Goal: Use online tool/utility: Use online tool/utility

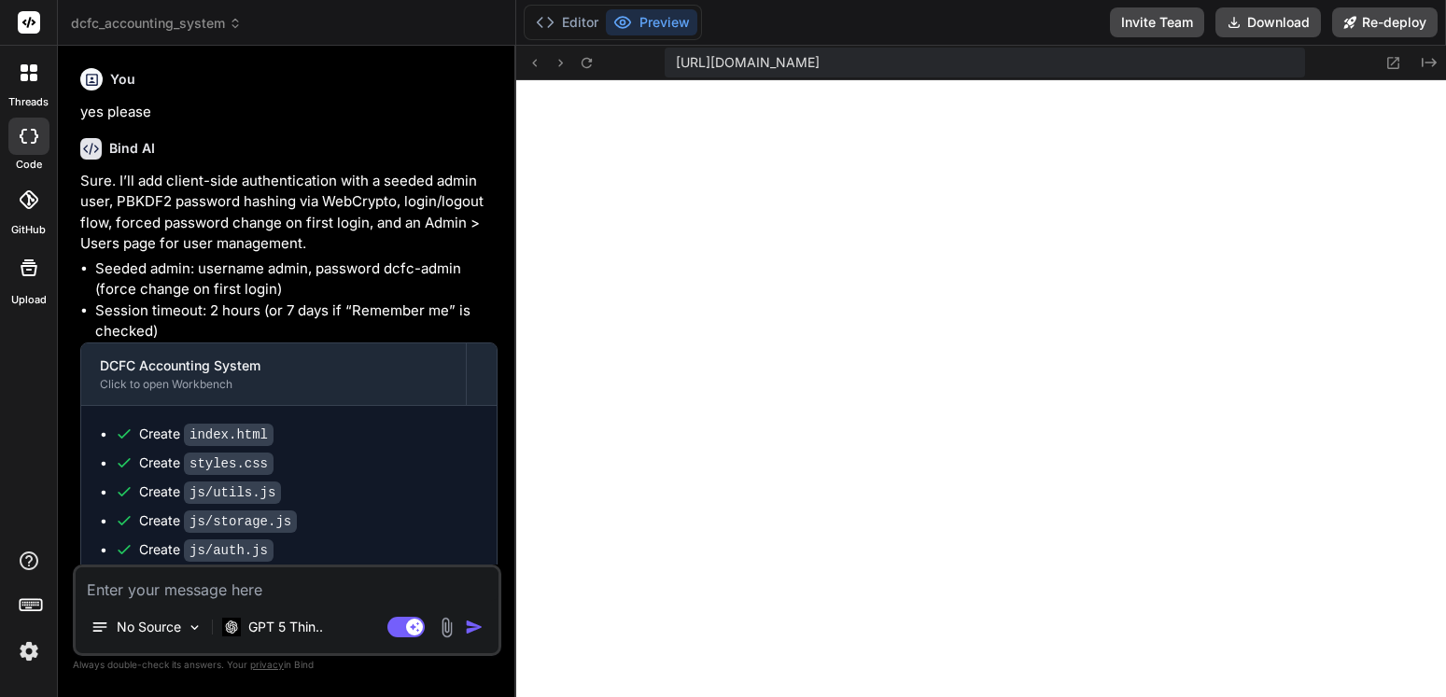
scroll to position [2217, 0]
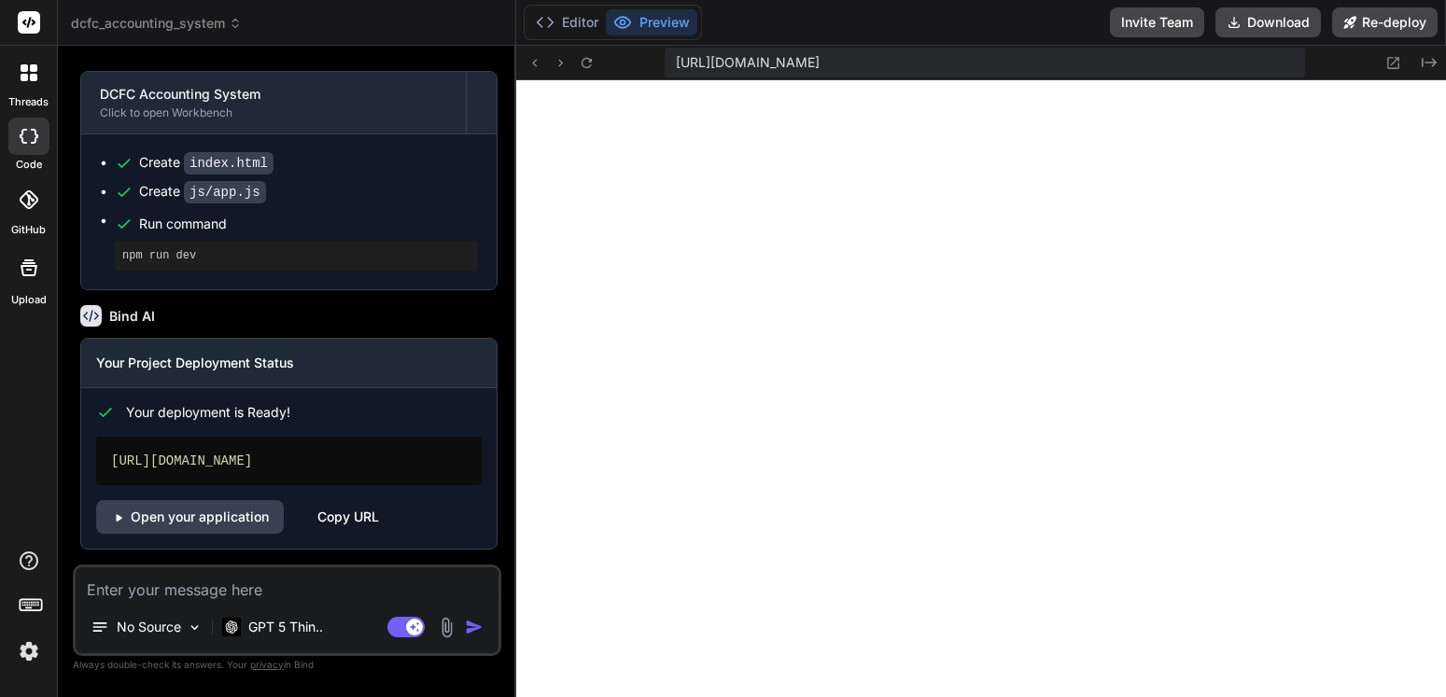
type textarea "i"
type textarea "x"
type textarea "i"
type textarea "x"
type textarea "i t"
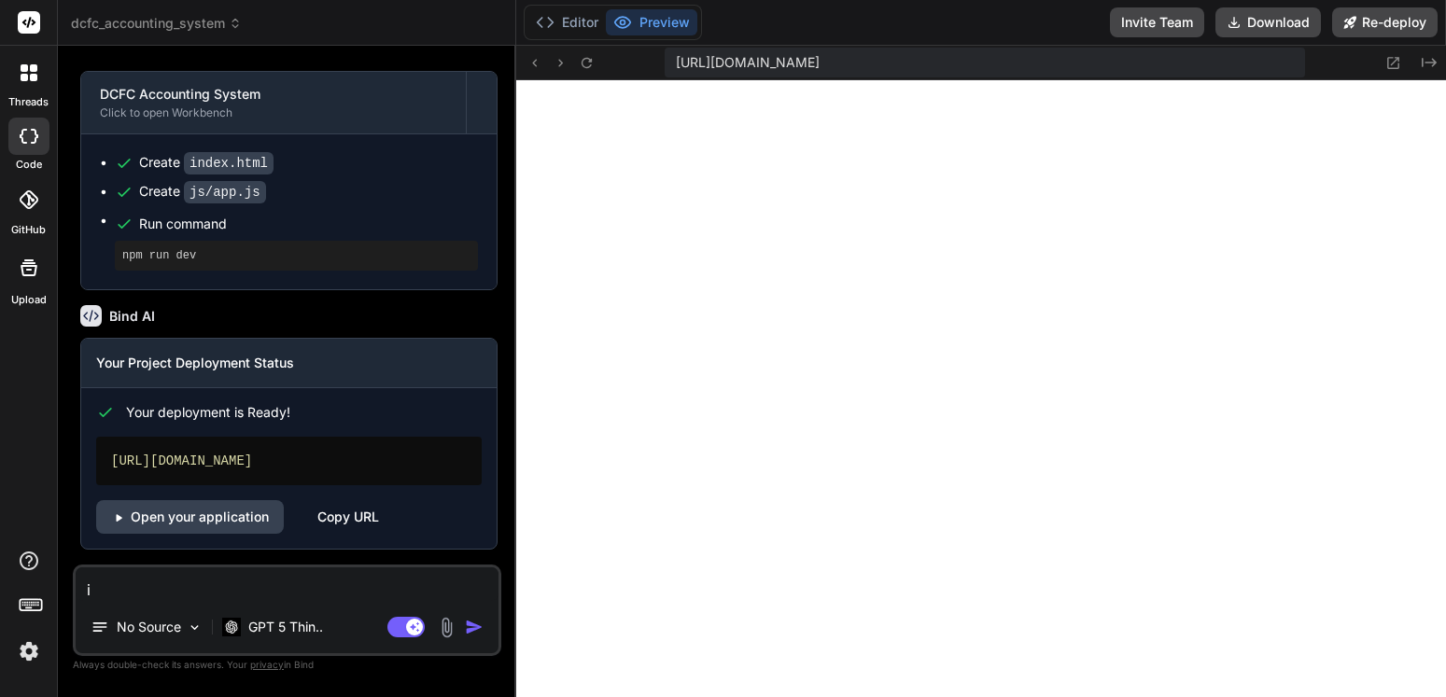
type textarea "x"
type textarea "i tr"
type textarea "x"
type textarea "i tri"
type textarea "x"
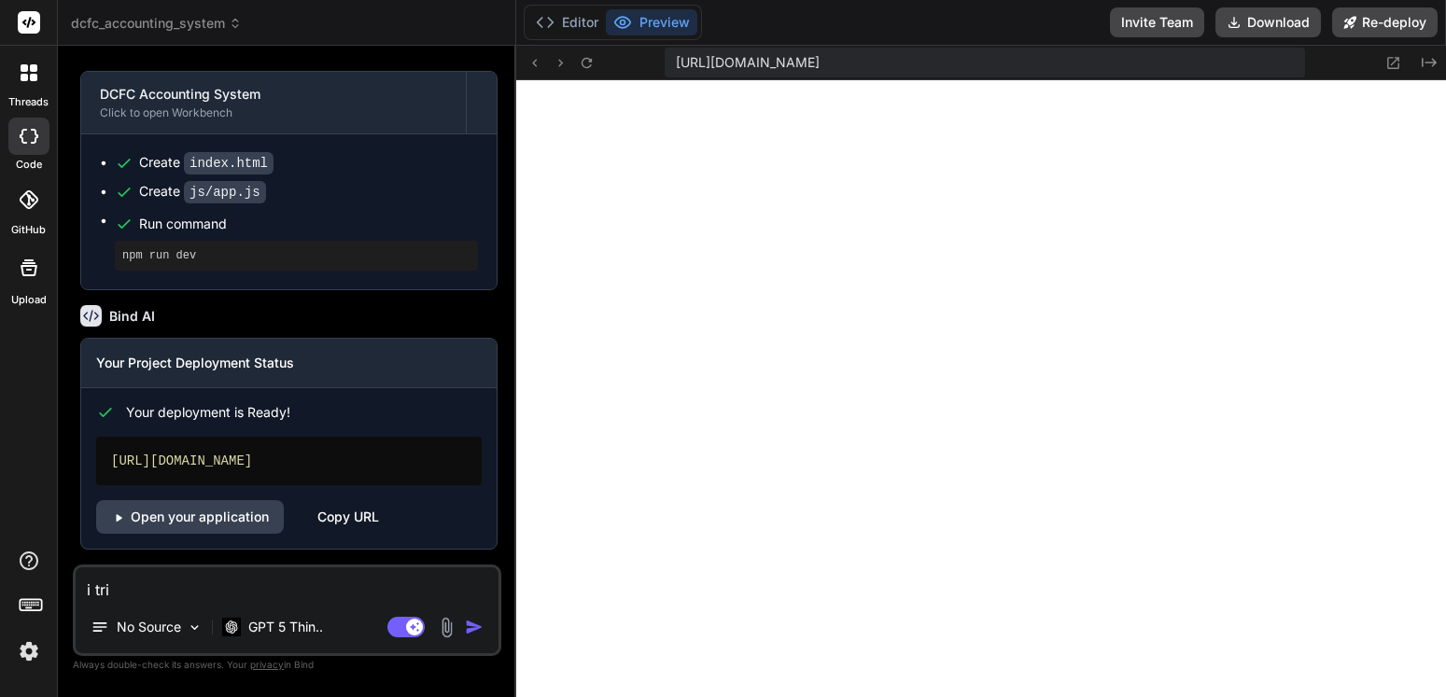
type textarea "i trie"
type textarea "x"
type textarea "i tried"
type textarea "x"
type textarea "i tried"
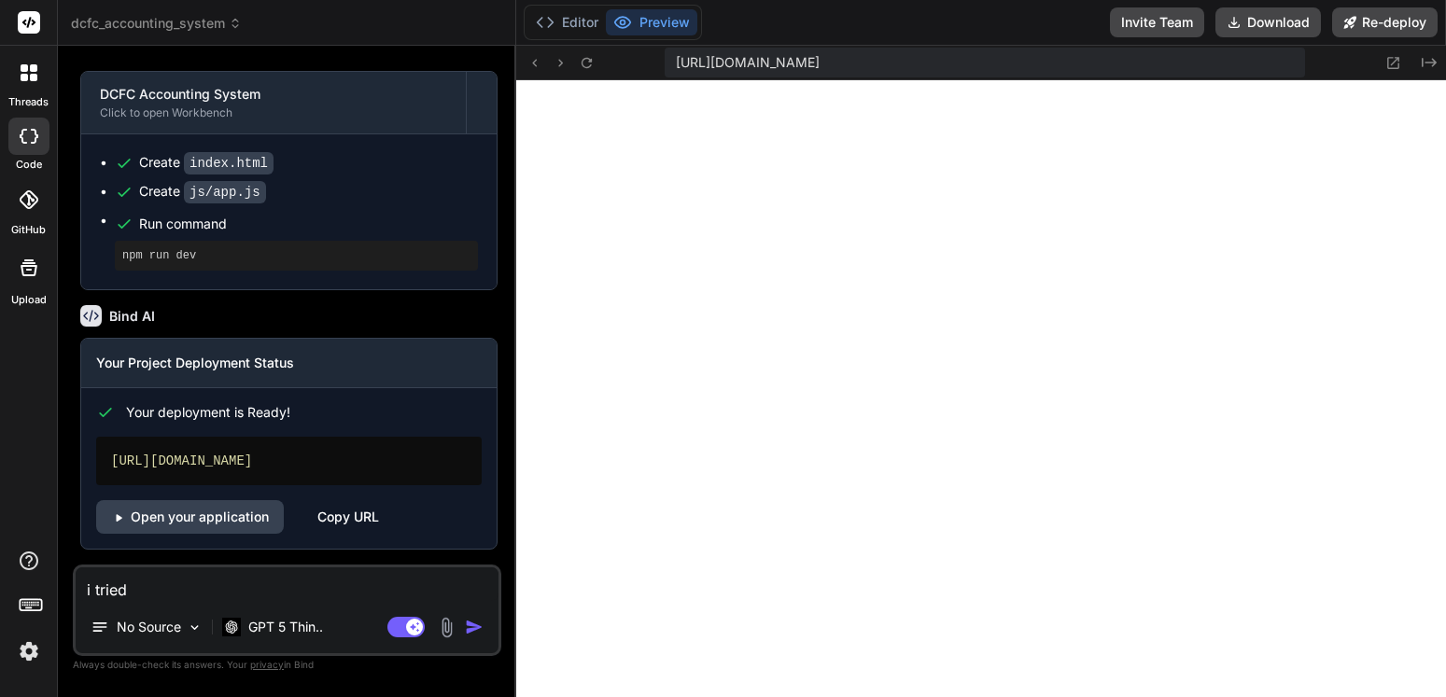
type textarea "x"
type textarea "i tried t"
type textarea "x"
type textarea "i tried to"
type textarea "x"
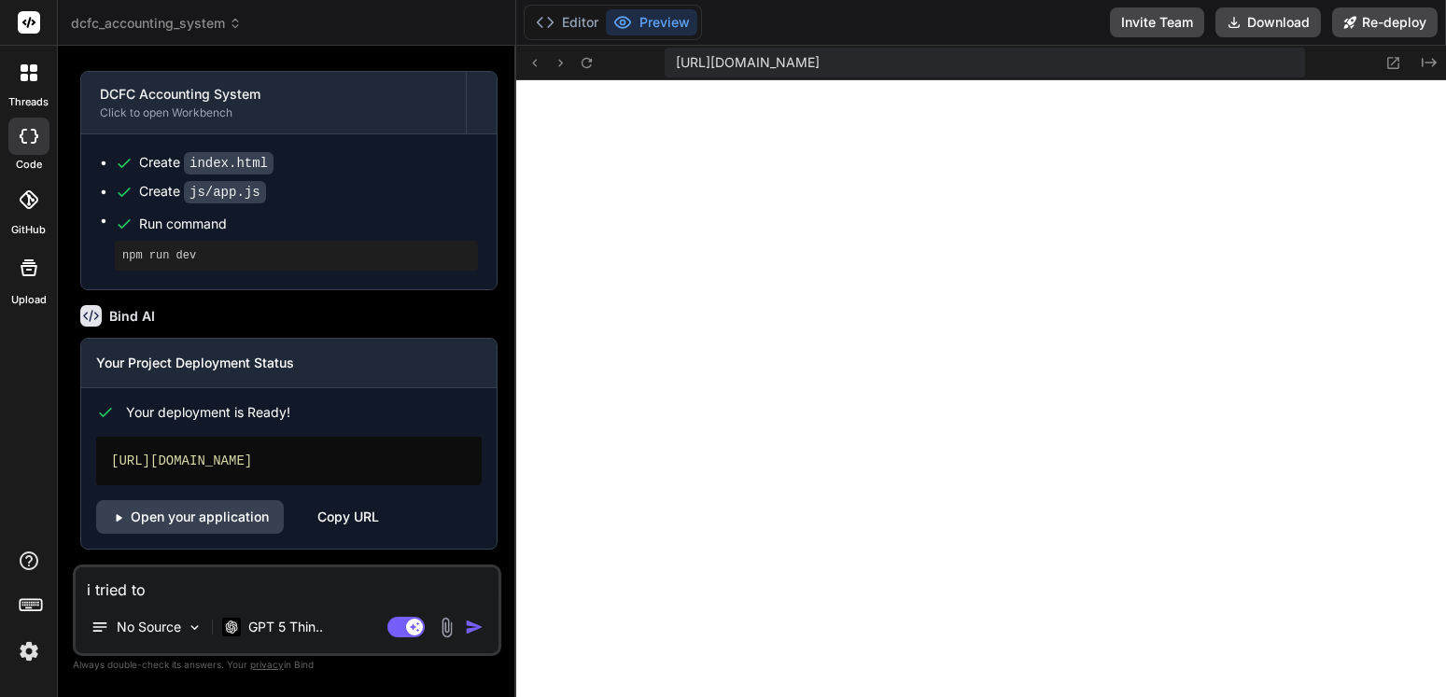
type textarea "i tried to"
type textarea "x"
type textarea "i tried to a"
type textarea "x"
type textarea "i tried to ad"
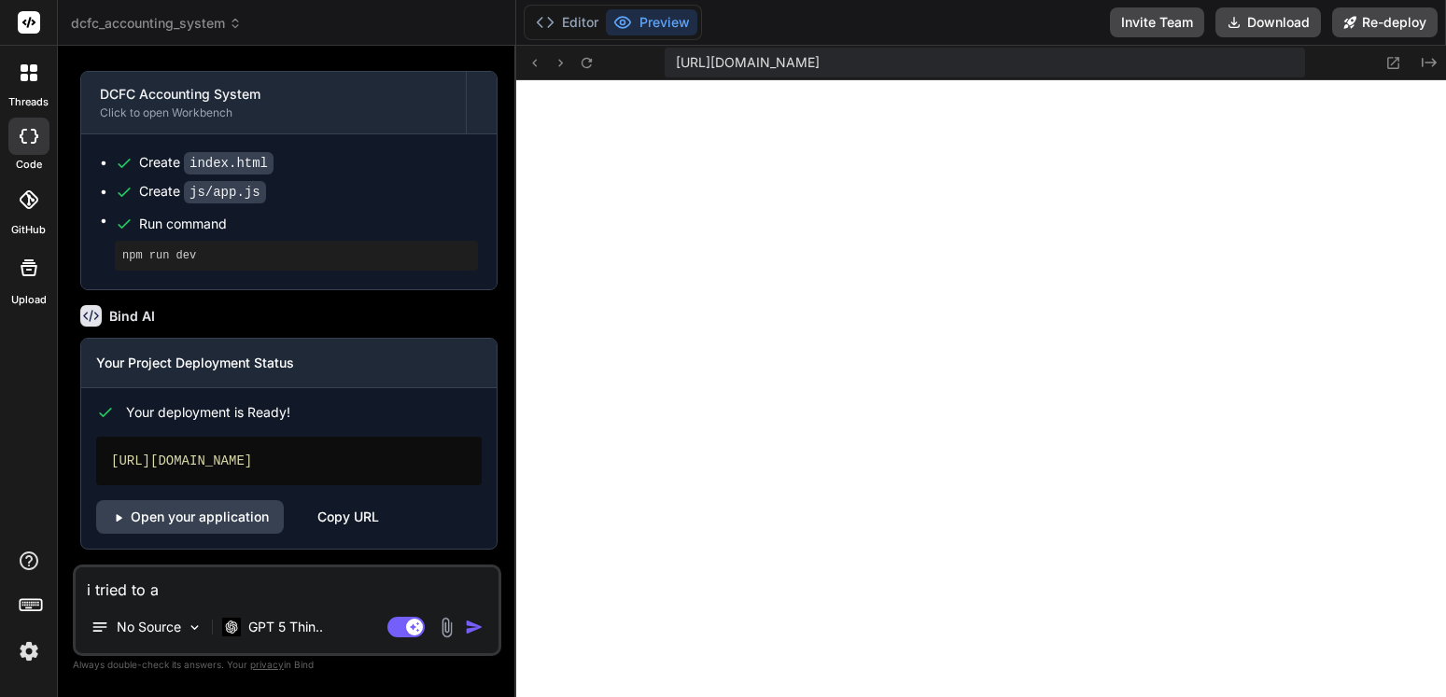
type textarea "x"
type textarea "i tried to add"
type textarea "x"
type textarea "i tried to add"
type textarea "x"
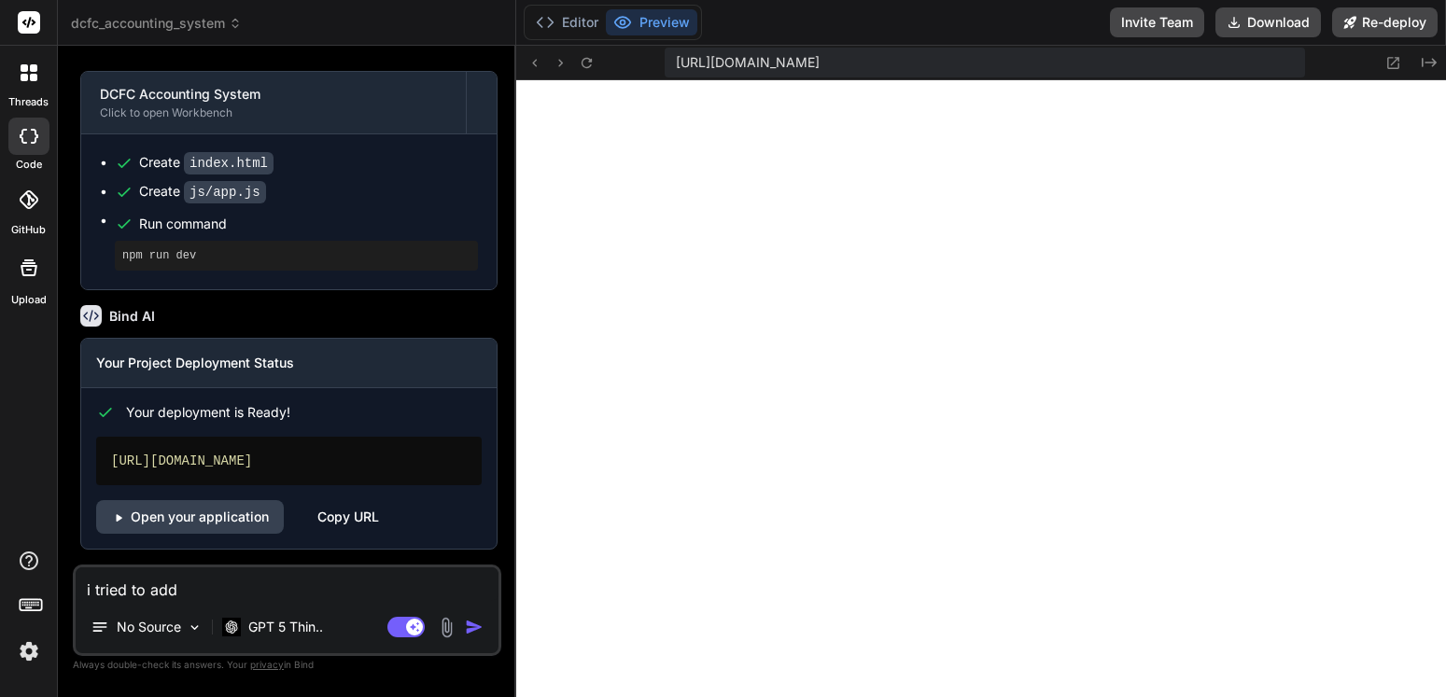
type textarea "i tried to add v"
type textarea "x"
type textarea "i tried to add va"
type textarea "x"
type textarea "i tried to add var"
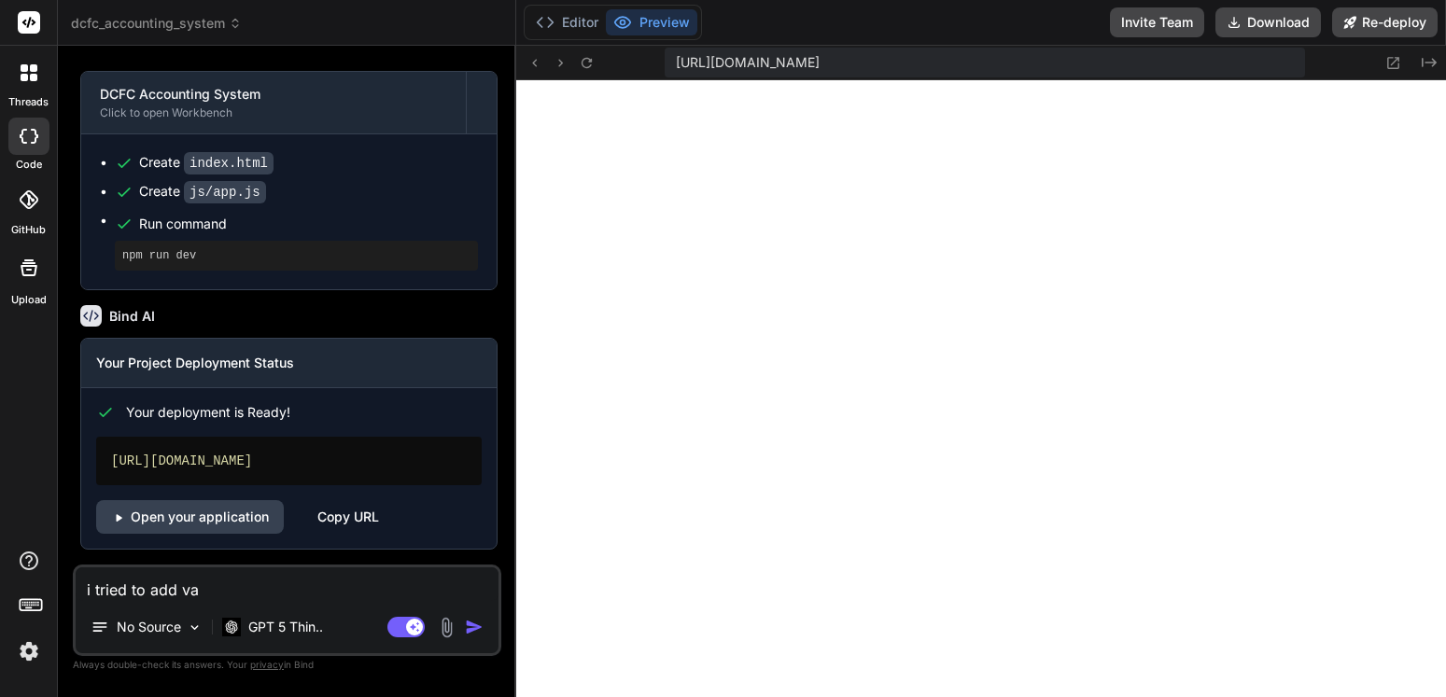
type textarea "x"
type textarea "i tried to add vari"
type textarea "x"
type textarea "i tried to add vario"
type textarea "x"
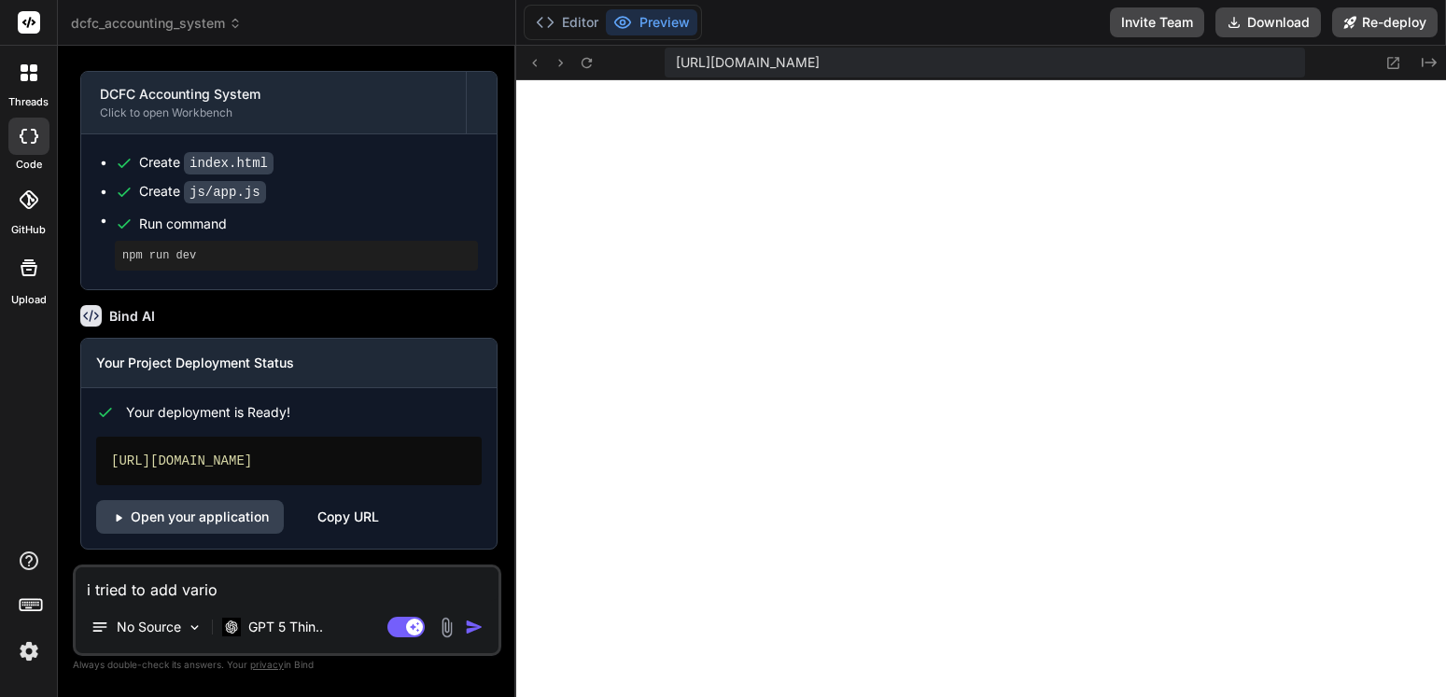
type textarea "i tried to add variou"
type textarea "x"
type textarea "i tried to add various"
type textarea "x"
type textarea "i tried to add various"
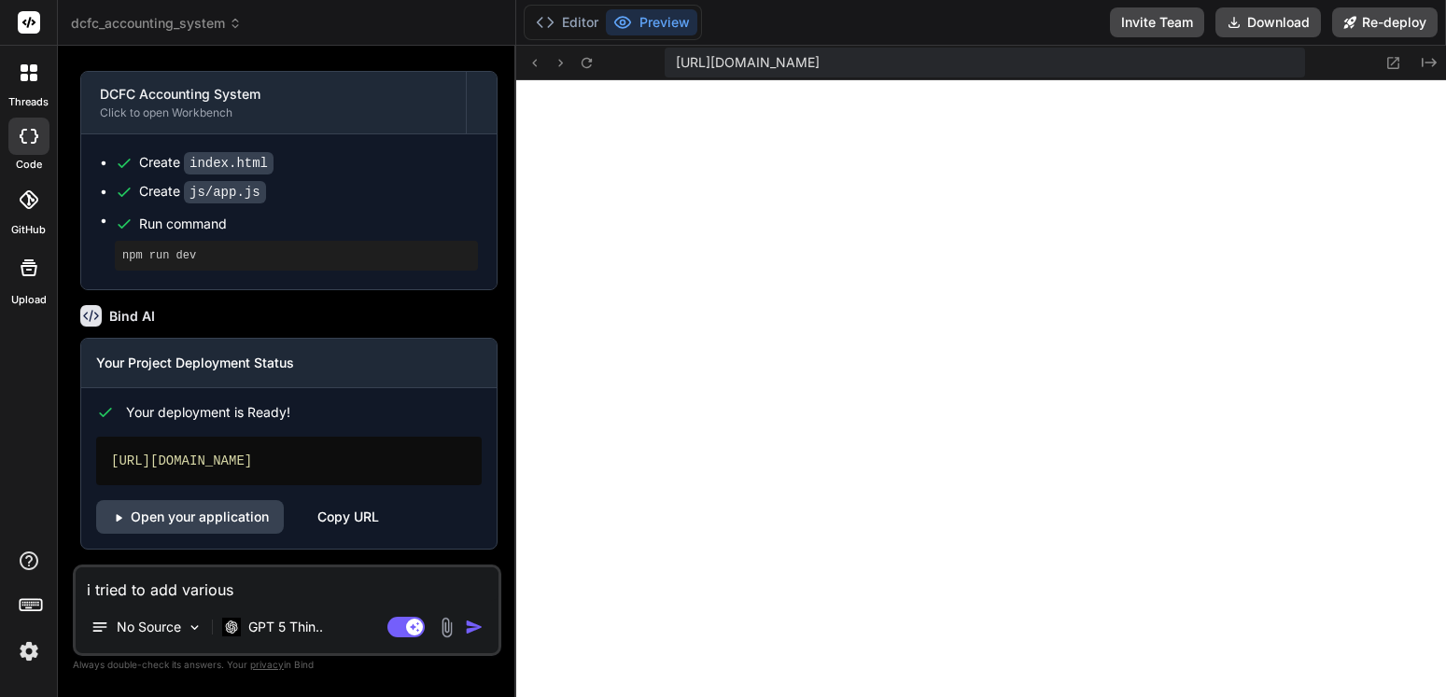
type textarea "x"
type textarea "i tried to add various c"
type textarea "x"
type textarea "i tried to add various ca"
type textarea "x"
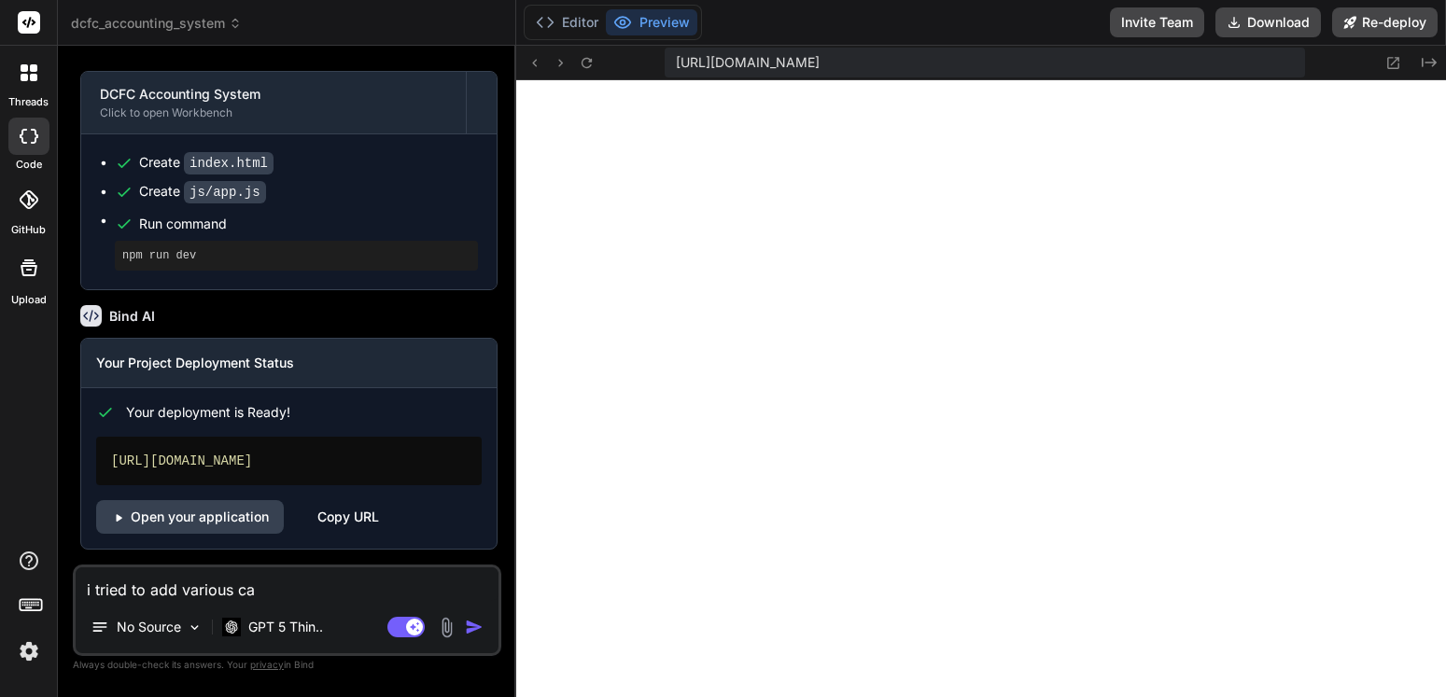
type textarea "i tried to add various cat"
type textarea "x"
type textarea "i tried to add various cate"
type textarea "x"
type textarea "i tried to add various categ"
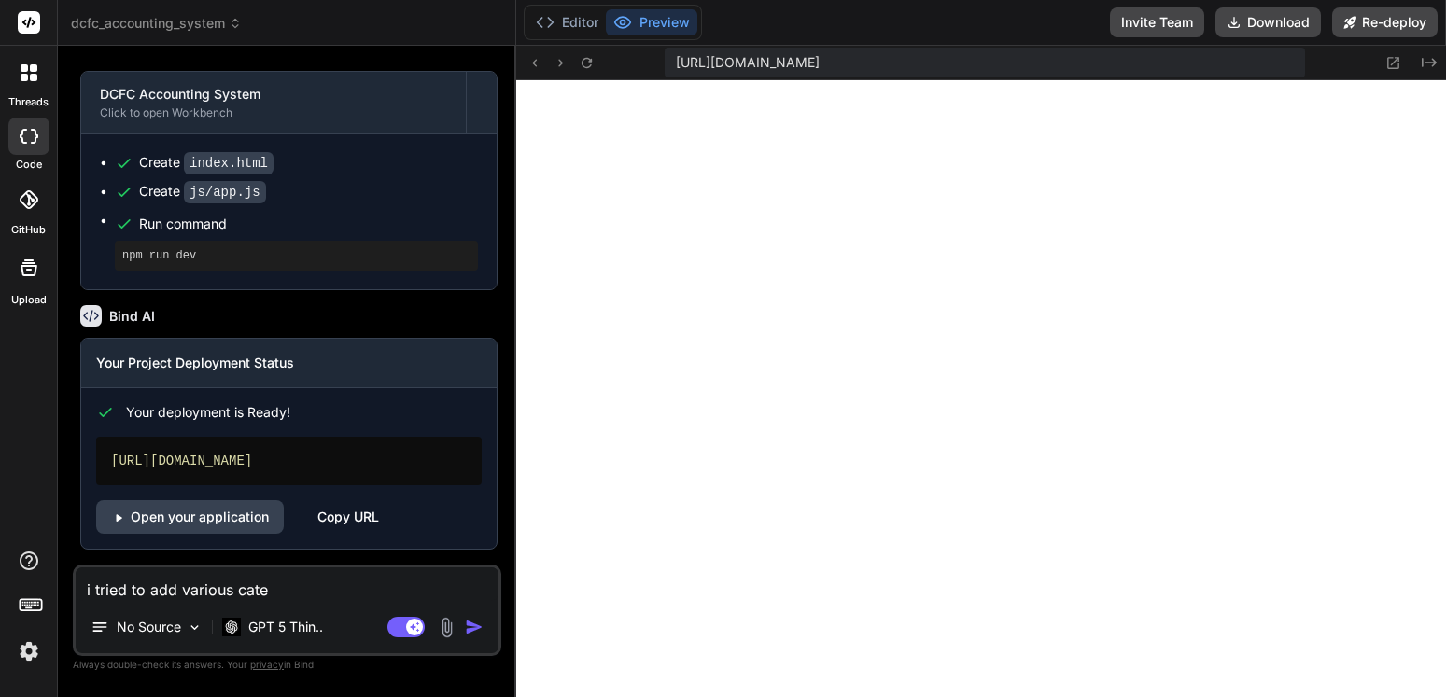
type textarea "x"
type textarea "i tried to add various catego"
type textarea "x"
type textarea "i tried to add various categor"
type textarea "x"
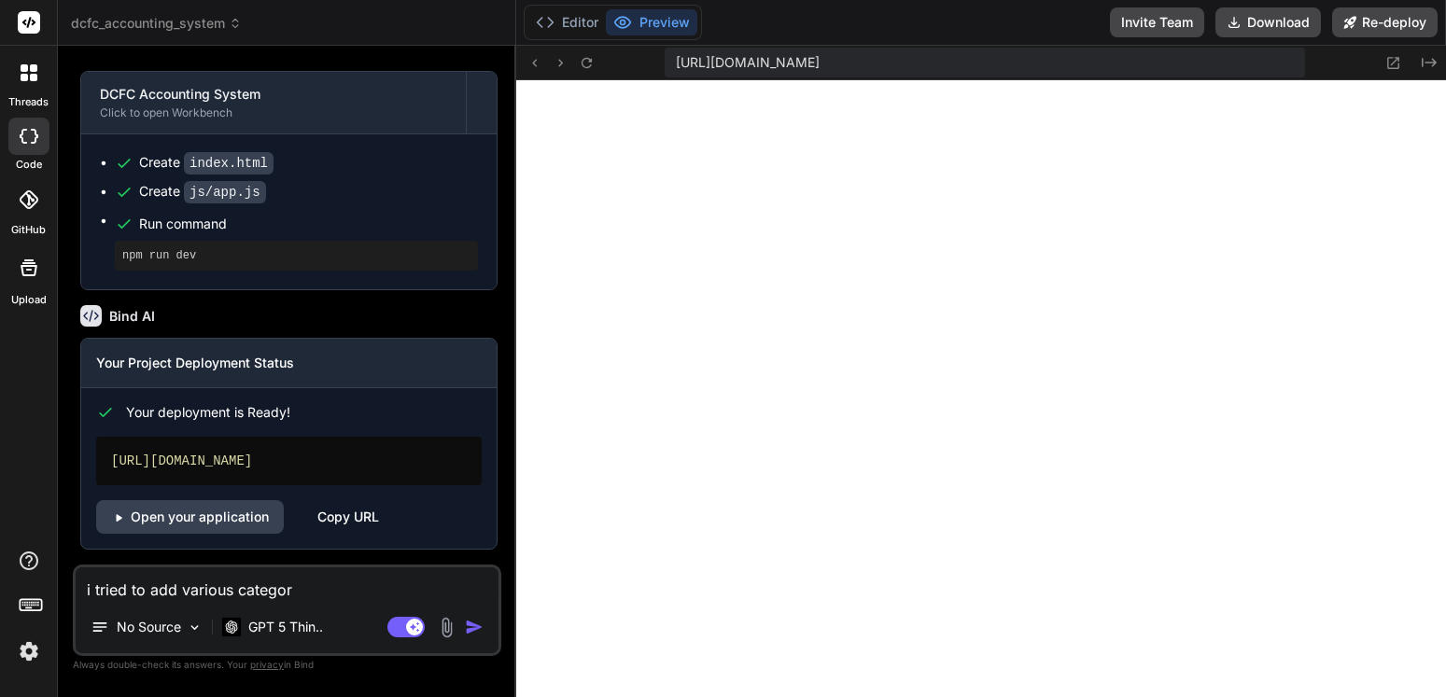
type textarea "i tried to add various categori"
type textarea "x"
type textarea "i tried to add various categorie"
type textarea "x"
type textarea "i tried to add various categories"
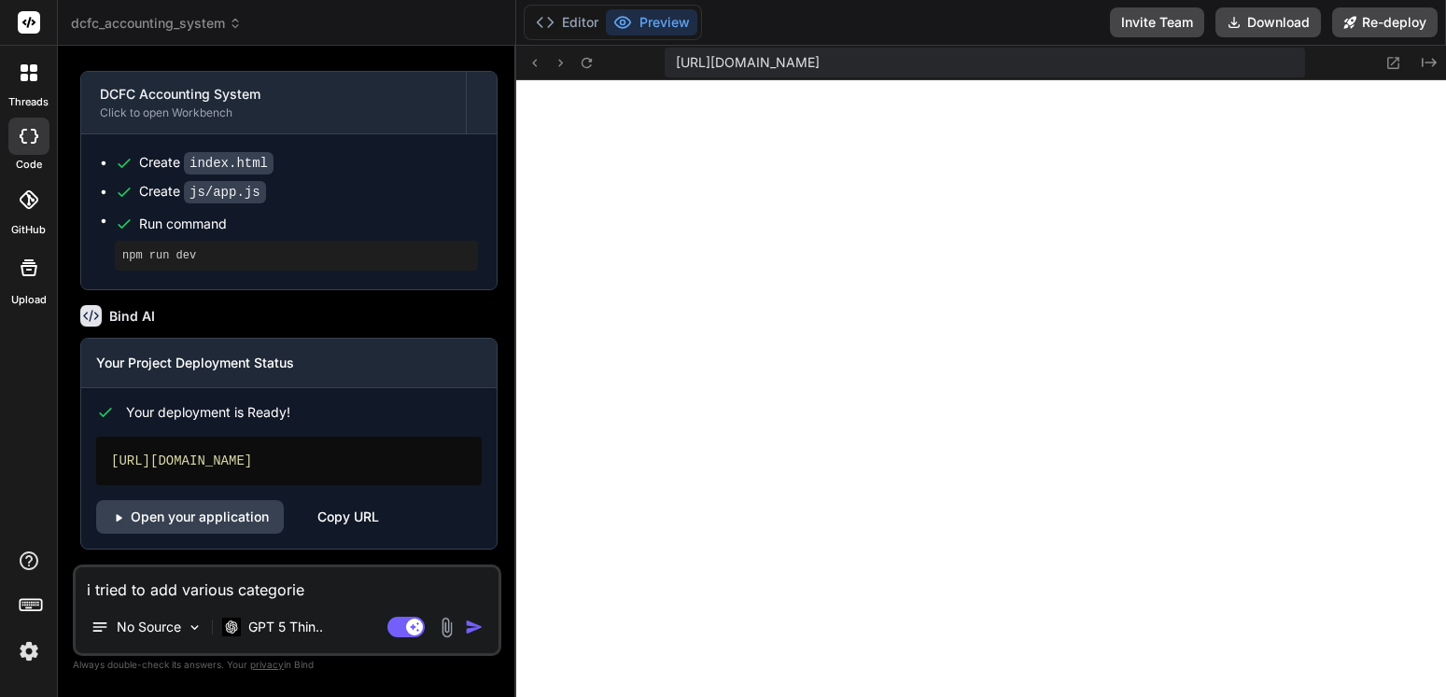
type textarea "x"
type textarea "i tried to add various categories"
type textarea "x"
type textarea "i tried to add various categories t"
type textarea "x"
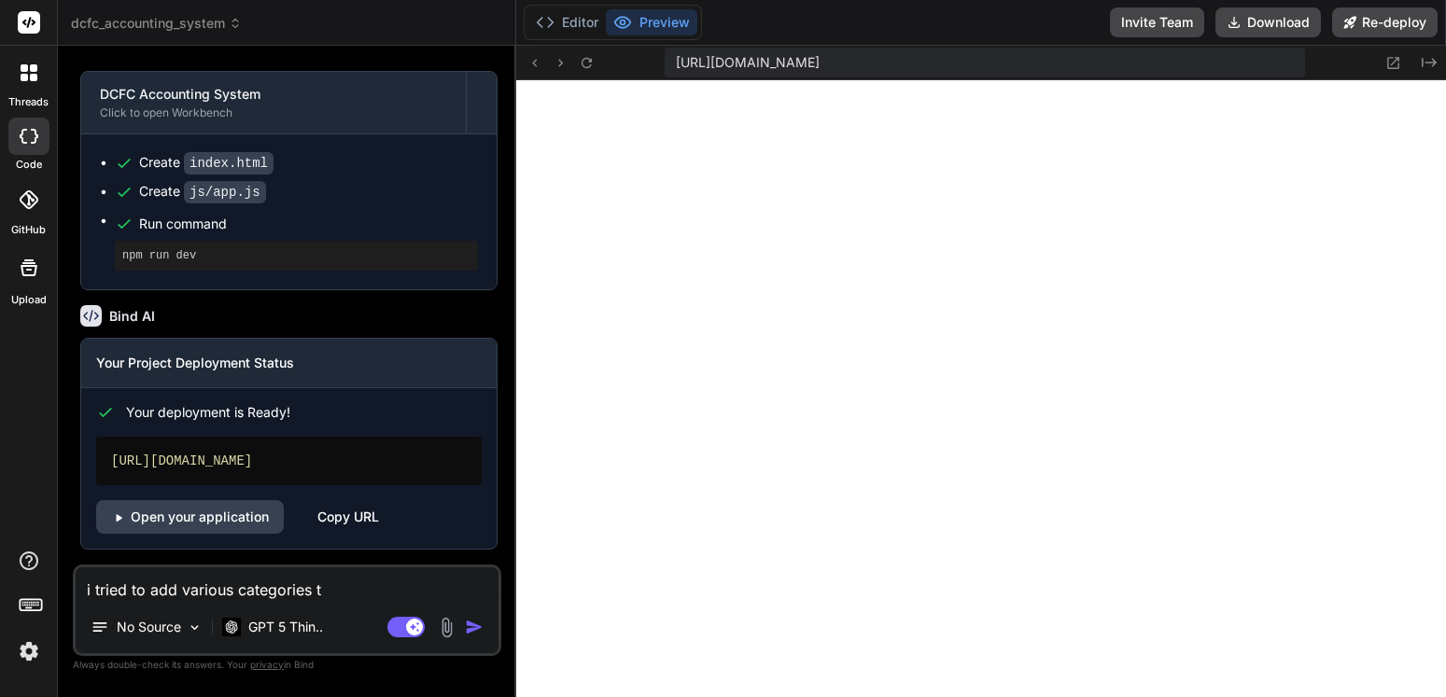
type textarea "i tried to add various categories to"
type textarea "x"
type textarea "i tried to add various categories to"
type textarea "x"
type textarea "i tried to add various categories to t"
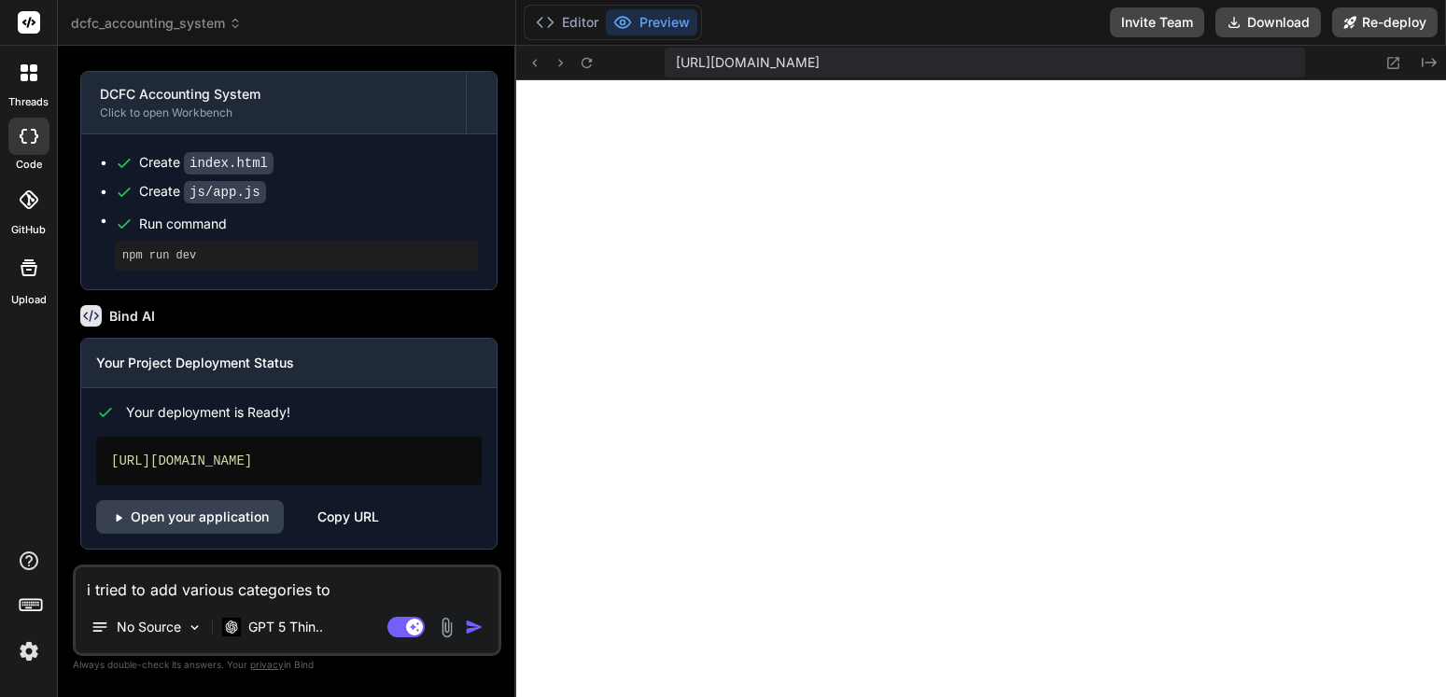
type textarea "x"
type textarea "i tried to add various categories to te"
type textarea "x"
type textarea "i tried to add various categories to teh"
type textarea "x"
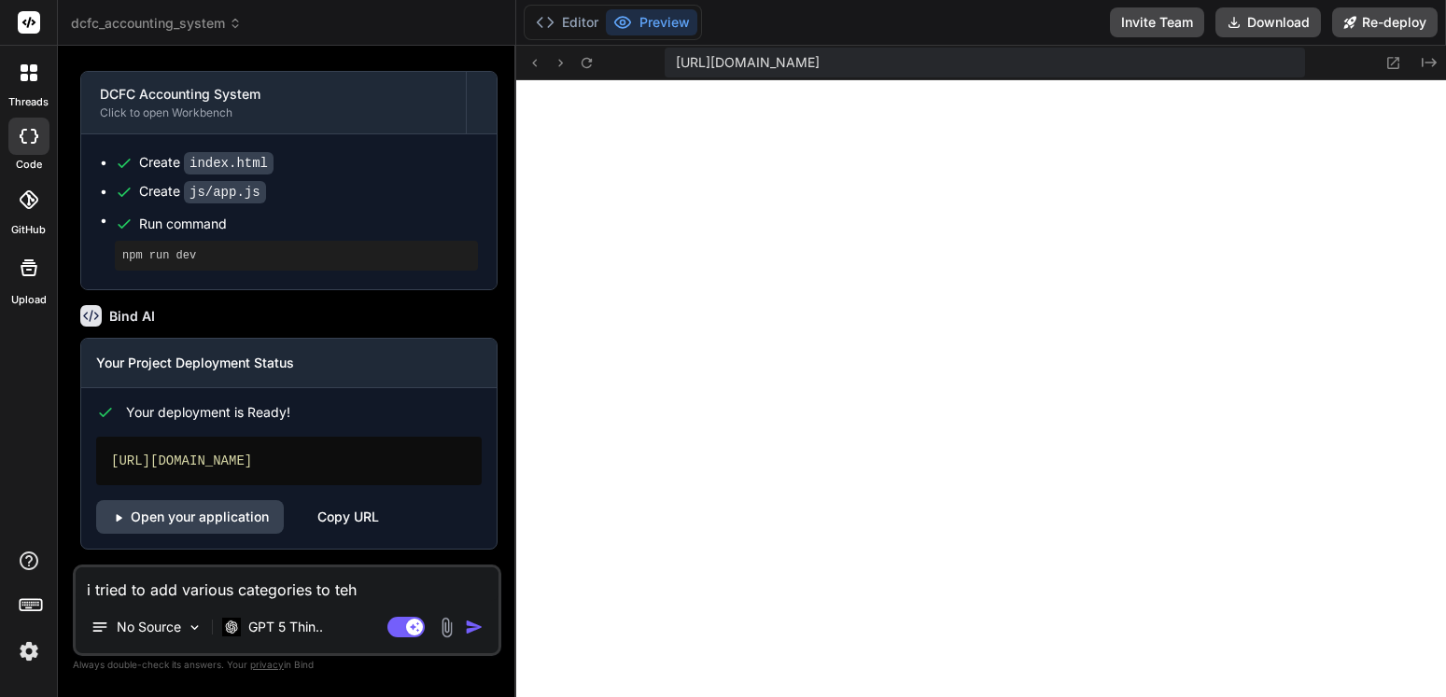
type textarea "i tried to add various categories to teh"
type textarea "x"
type textarea "i tried to add various categories to teh"
type textarea "x"
type textarea "i tried to add various categories to te"
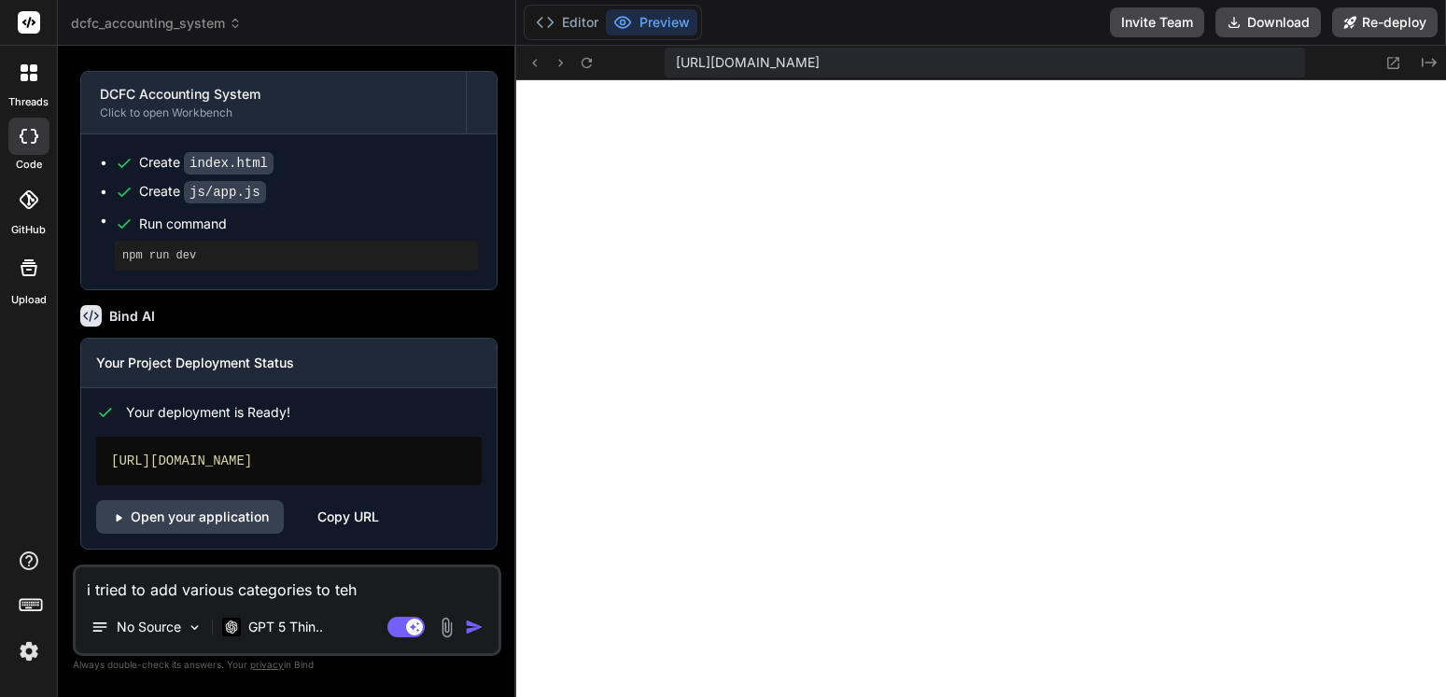
type textarea "x"
type textarea "i tried to add various categories to t"
type textarea "x"
type textarea "i tried to add various categories to th"
type textarea "x"
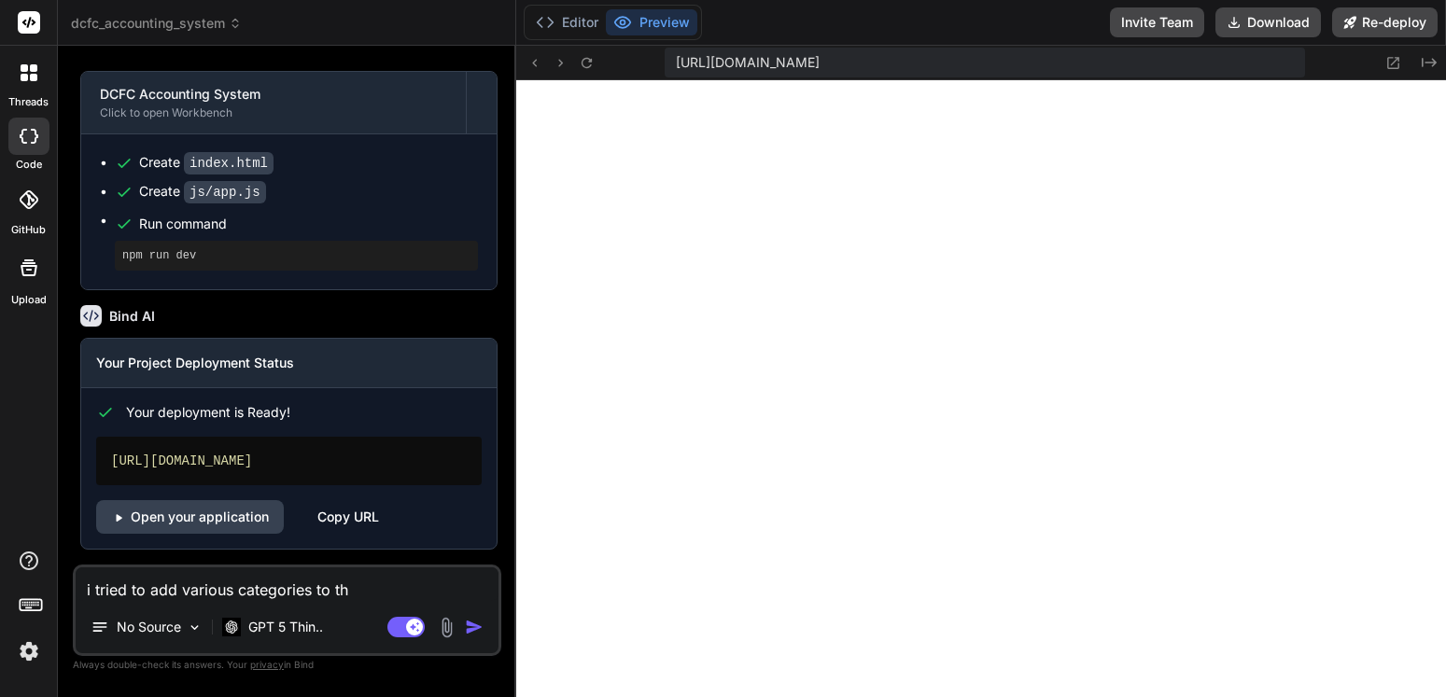
type textarea "i tried to add various categories to the"
type textarea "x"
type textarea "i tried to add various categories to the"
type textarea "x"
type textarea "i tried to add various categories to the l"
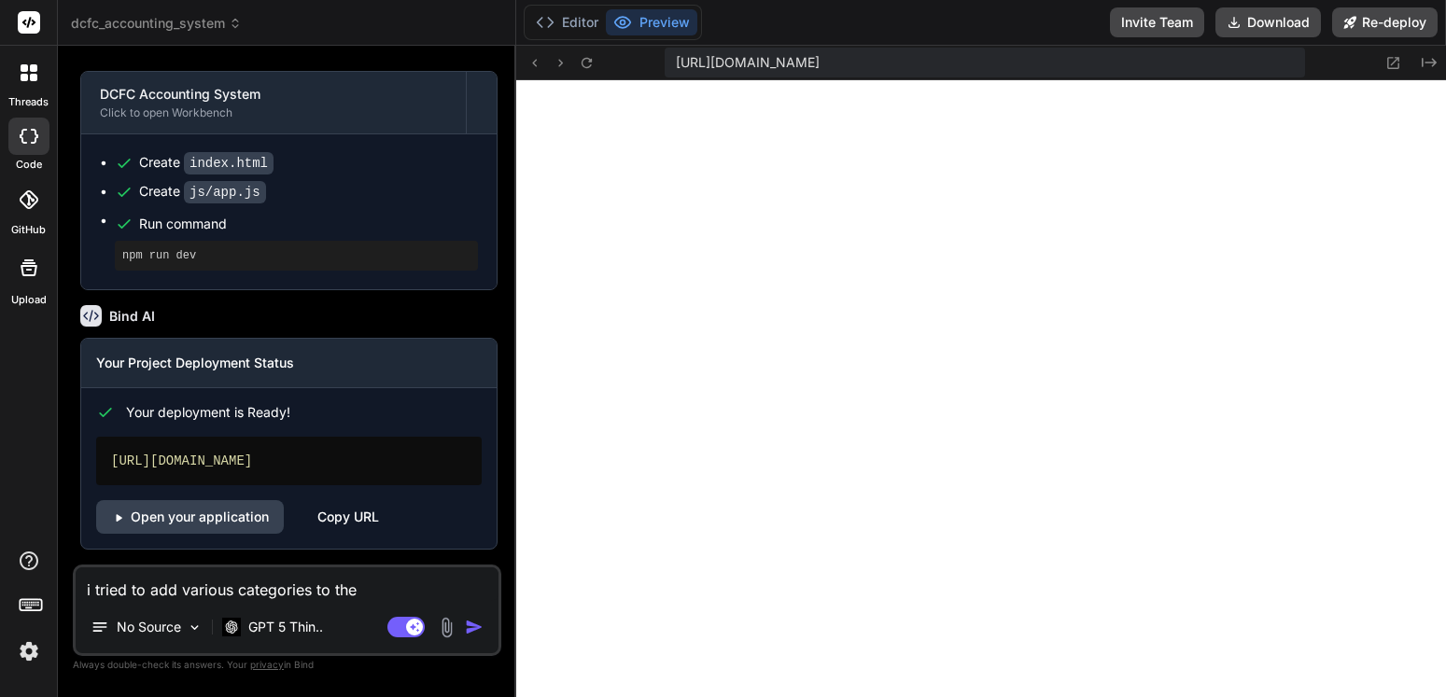
type textarea "x"
type textarea "i tried to add various categories to the li"
type textarea "x"
type textarea "i tried to add various categories to the lia"
type textarea "x"
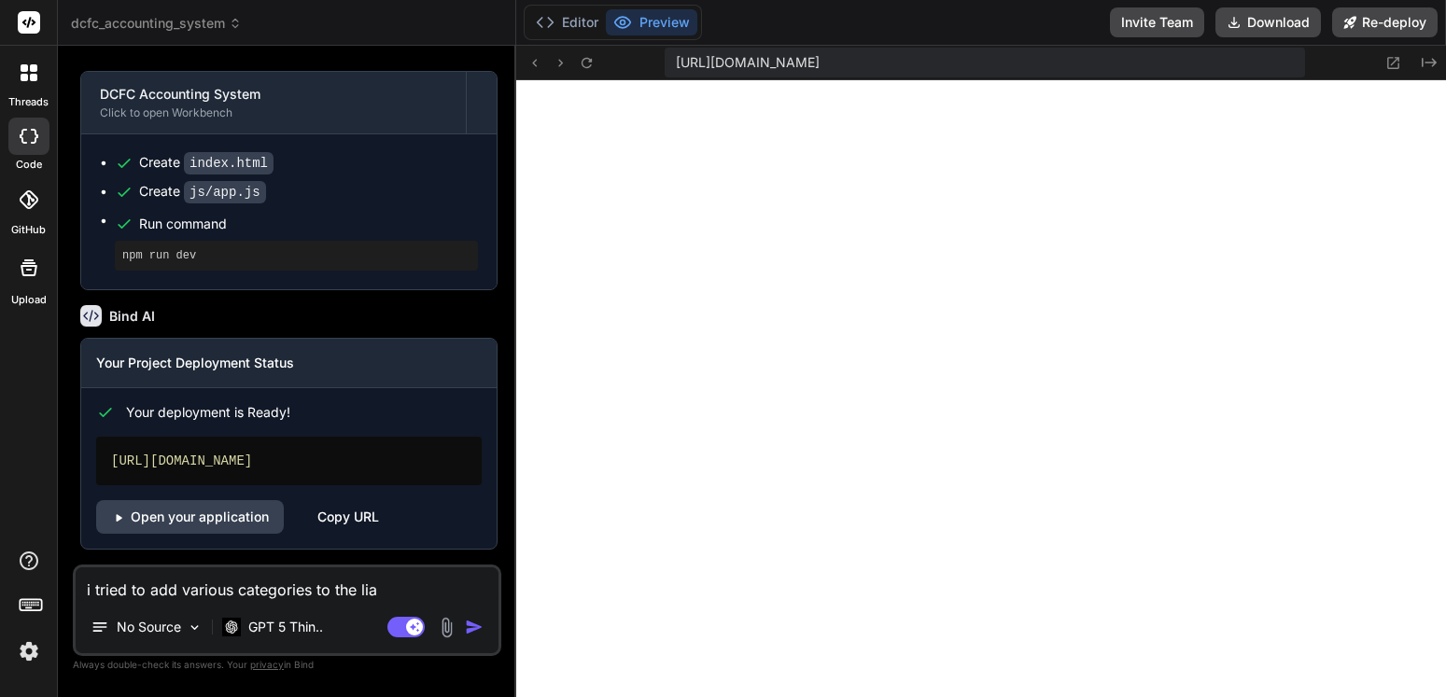
type textarea "i tried to add various categories to the liab"
type textarea "x"
type textarea "i tried to add various categories to the liabi"
type textarea "x"
type textarea "i tried to add various categories to the liabil"
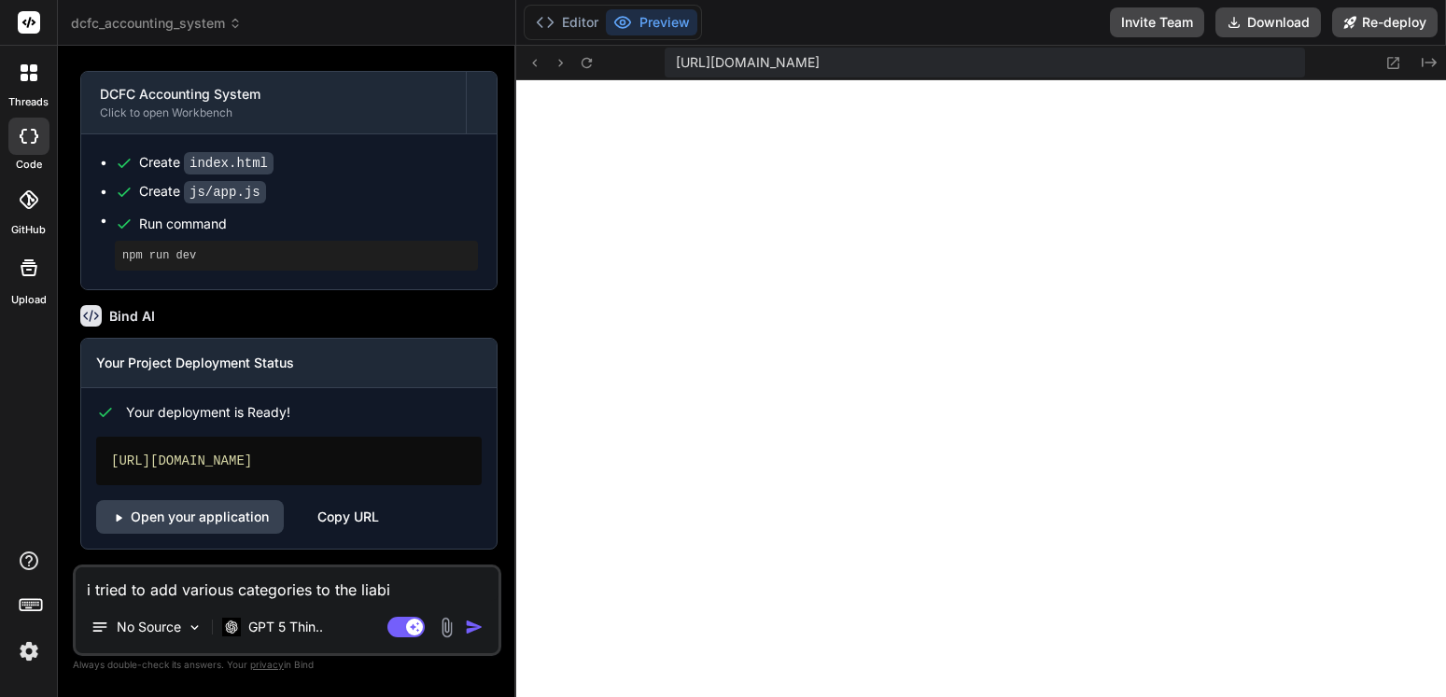
type textarea "x"
type textarea "i tried to add various categories to the liabili"
type textarea "x"
type textarea "i tried to add various categories to the liabilit"
type textarea "x"
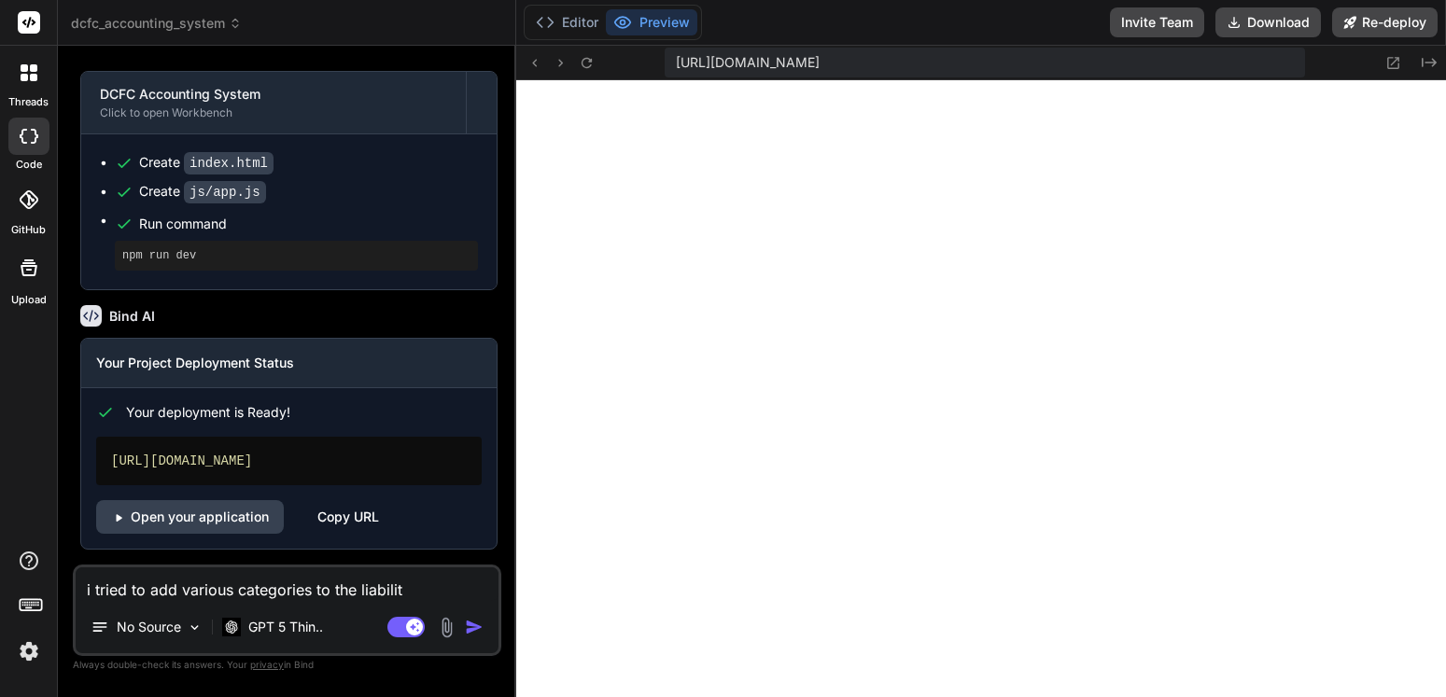
type textarea "i tried to add various categories to the liabiliti"
type textarea "x"
type textarea "i tried to add various categories to the liabilitie"
type textarea "x"
type textarea "i tried to add various categories to the liabilities"
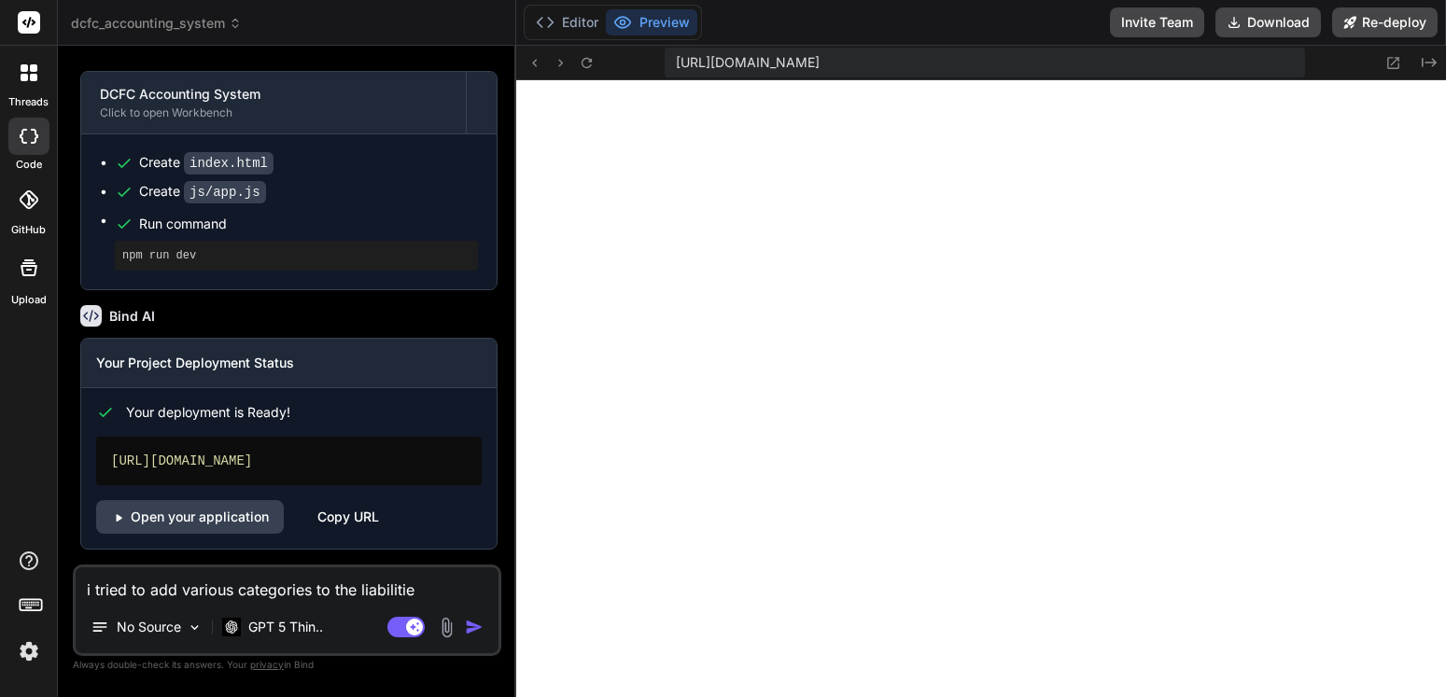
type textarea "x"
type textarea "i tried to add various categories to the liabilities"
type textarea "x"
type textarea "i tried to add various categories to the liabilities c"
type textarea "x"
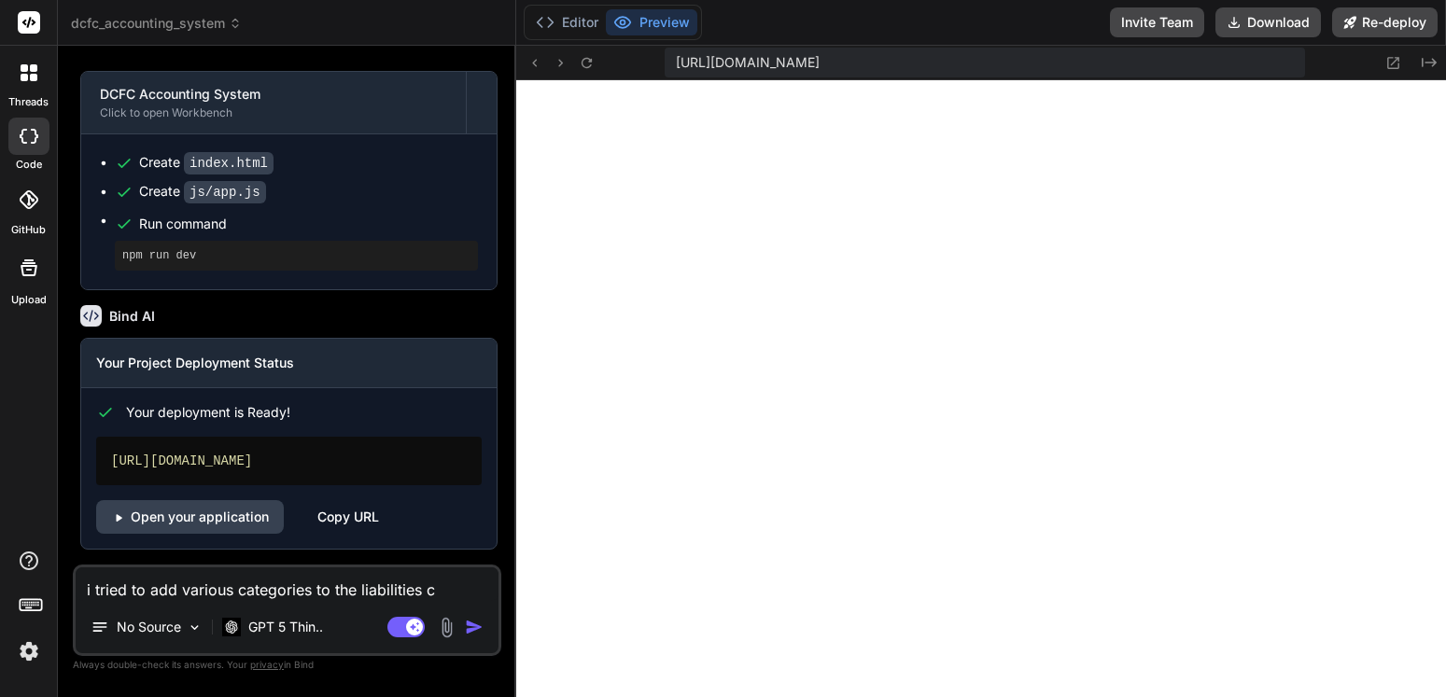
type textarea "i tried to add various categories to the liabilities ca"
type textarea "x"
type textarea "i tried to add various categories to the liabilities cat"
type textarea "x"
type textarea "i tried to add various categories to the liabilities cate"
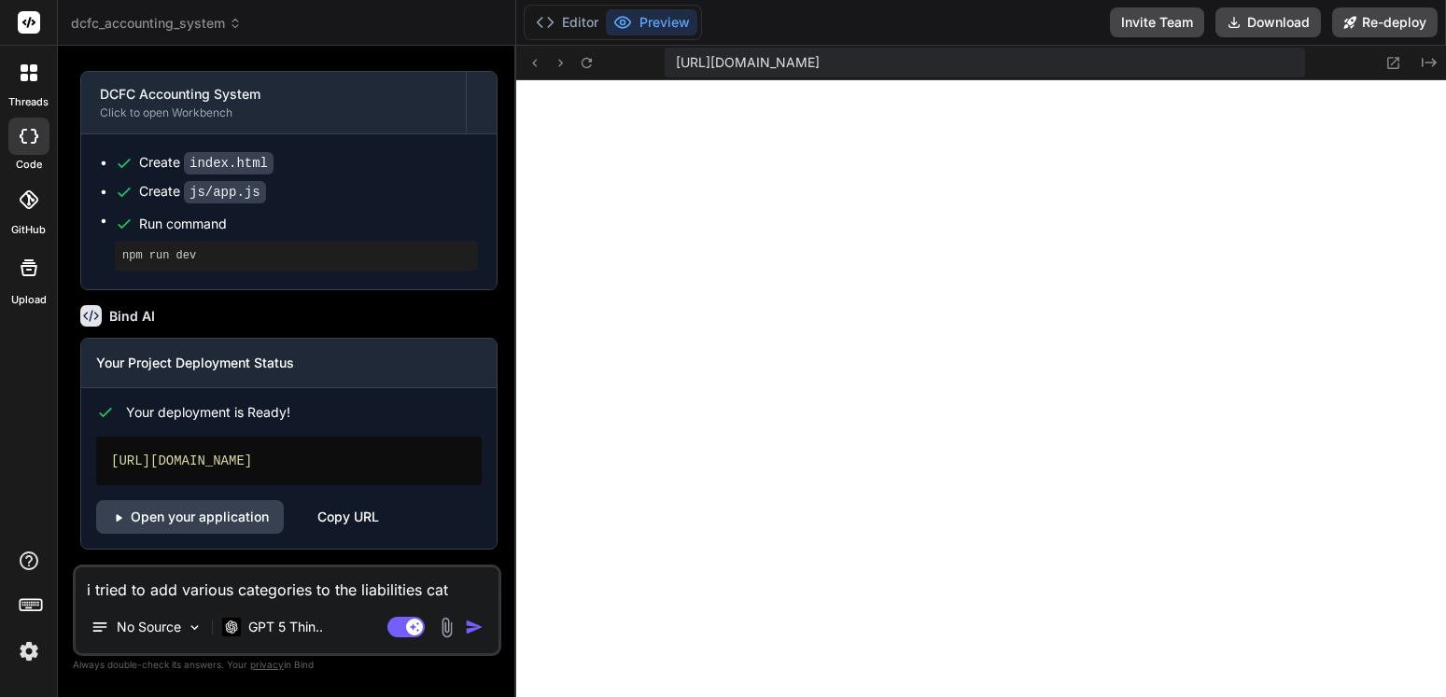
type textarea "x"
type textarea "i tried to add various categories to the liabilities categ"
type textarea "x"
type textarea "i tried to add various categories to the liabilities catego"
type textarea "x"
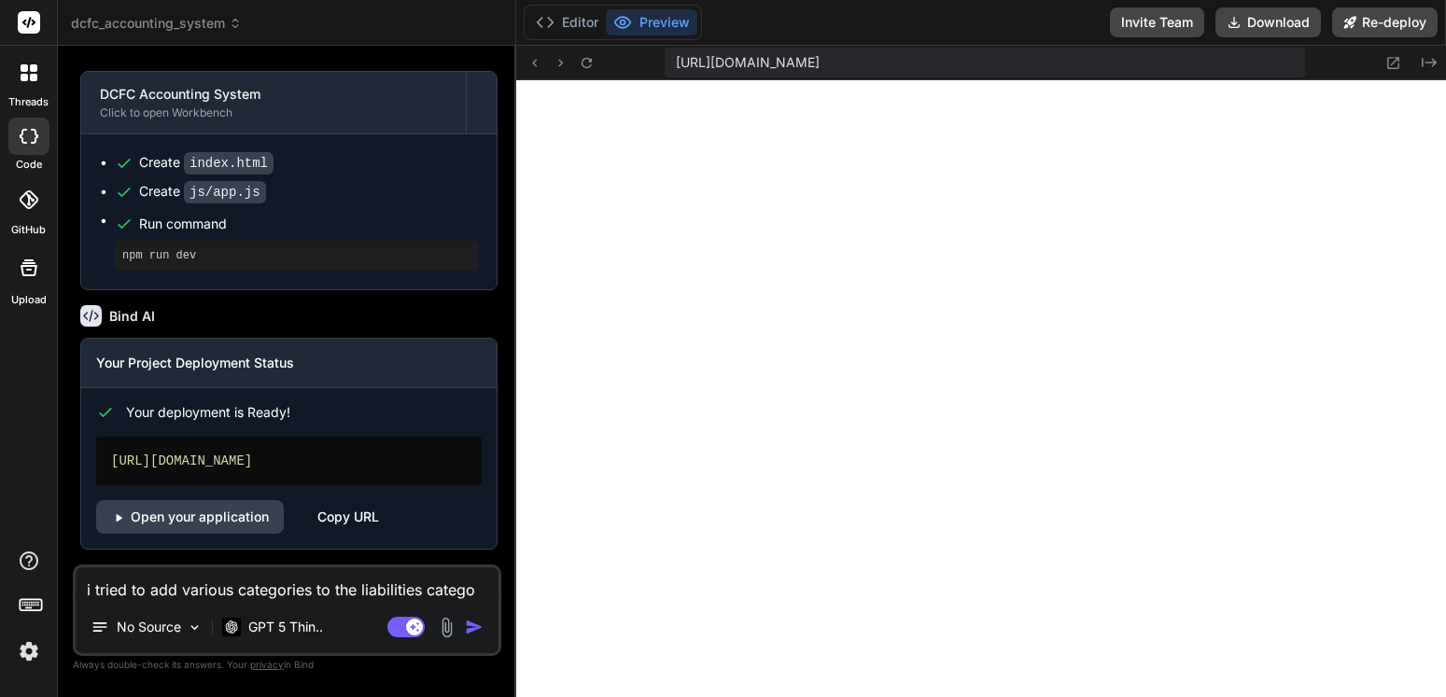
type textarea "i tried to add various categories to the liabilities categor"
type textarea "x"
type textarea "i tried to add various categories to the liabilities categori"
type textarea "x"
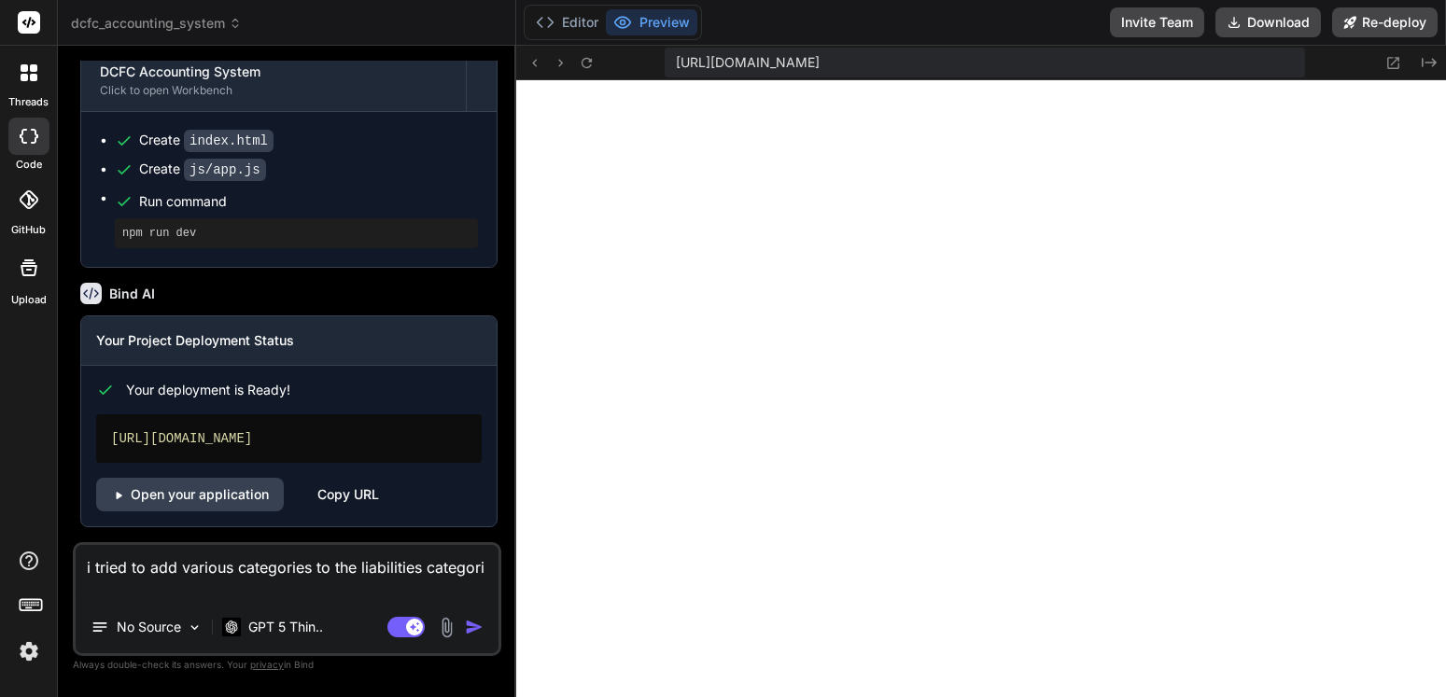
type textarea "i tried to add various categories to the liabilities categorie"
type textarea "x"
type textarea "i tried to add various categories to the liabilities categories"
type textarea "x"
type textarea "i tried to add various categories to the liabilities categories"
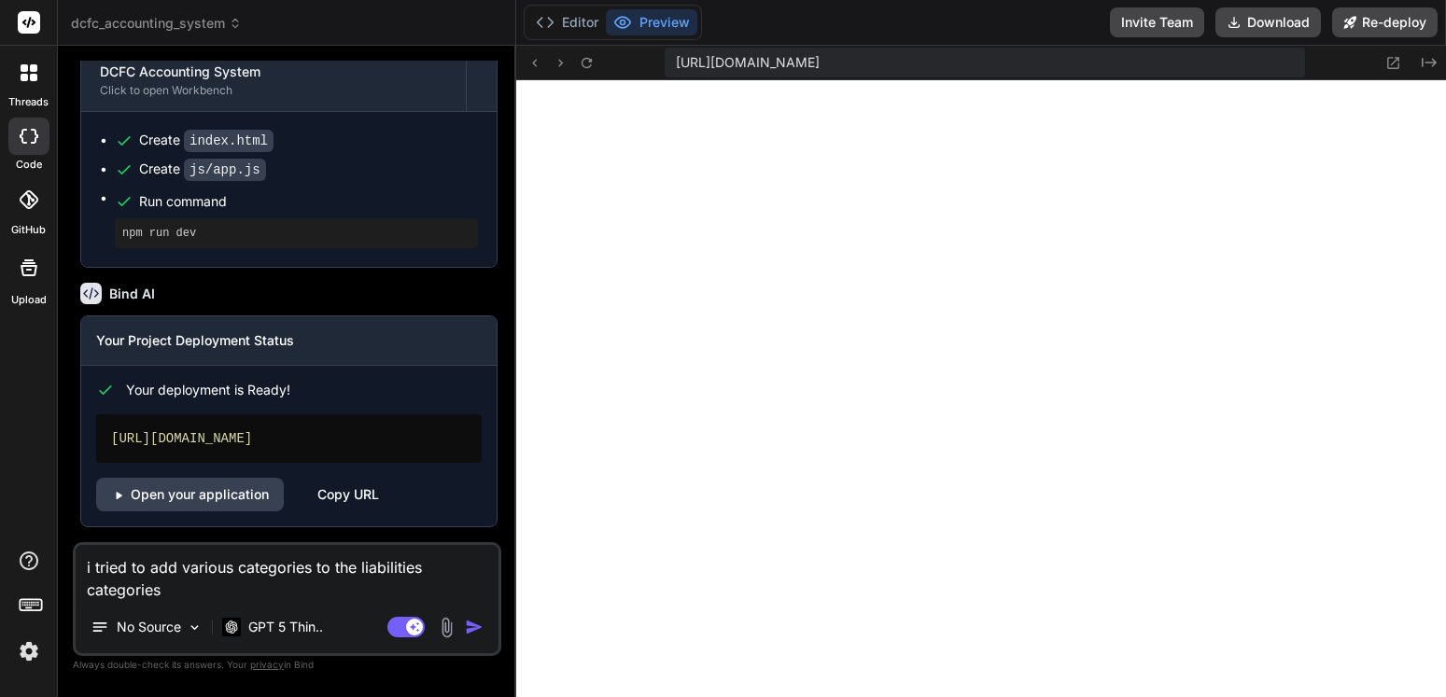
type textarea "x"
type textarea "i tried to add various categories to the liabilities categories i"
type textarea "x"
type textarea "i tried to add various categories to the liabilities categories in"
type textarea "x"
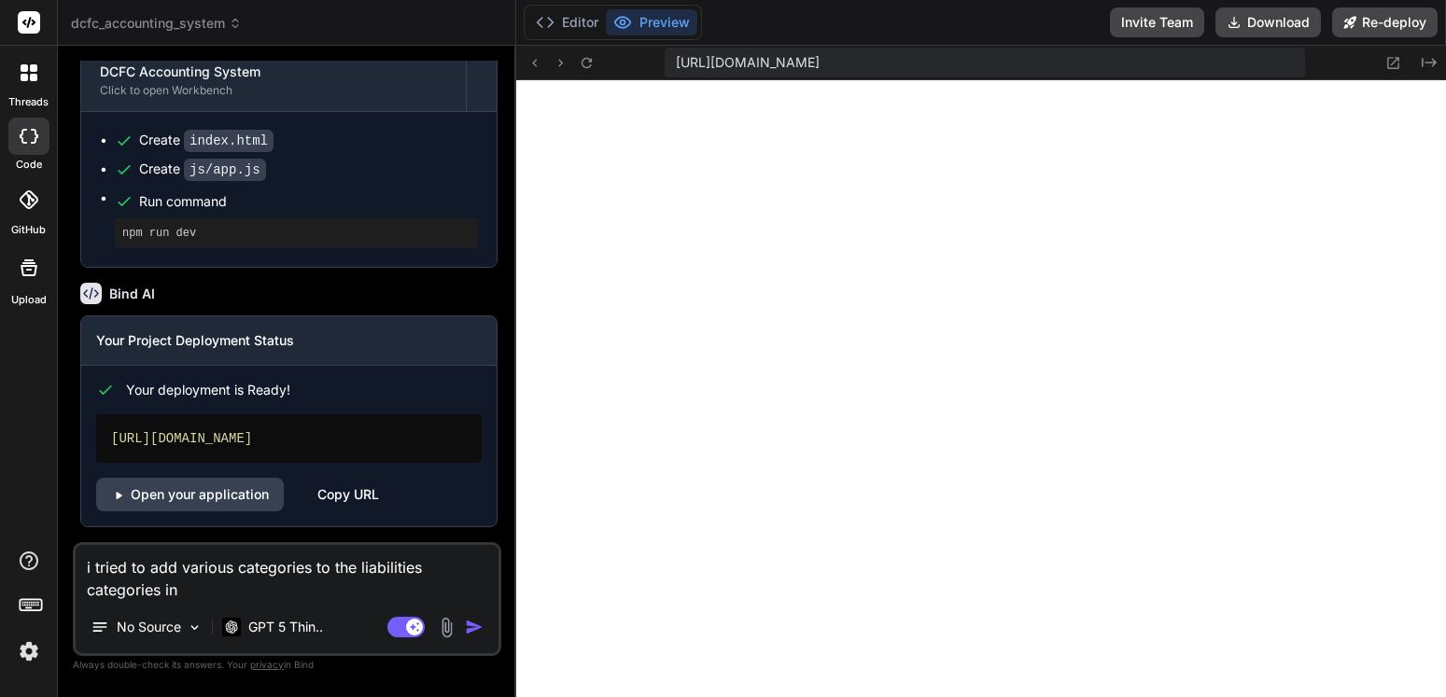
type textarea "i tried to add various categories to the liabilities categories in"
type textarea "x"
type textarea "i tried to add various categories to the liabilities categories in t"
type textarea "x"
type textarea "i tried to add various categories to the liabilities categories in th"
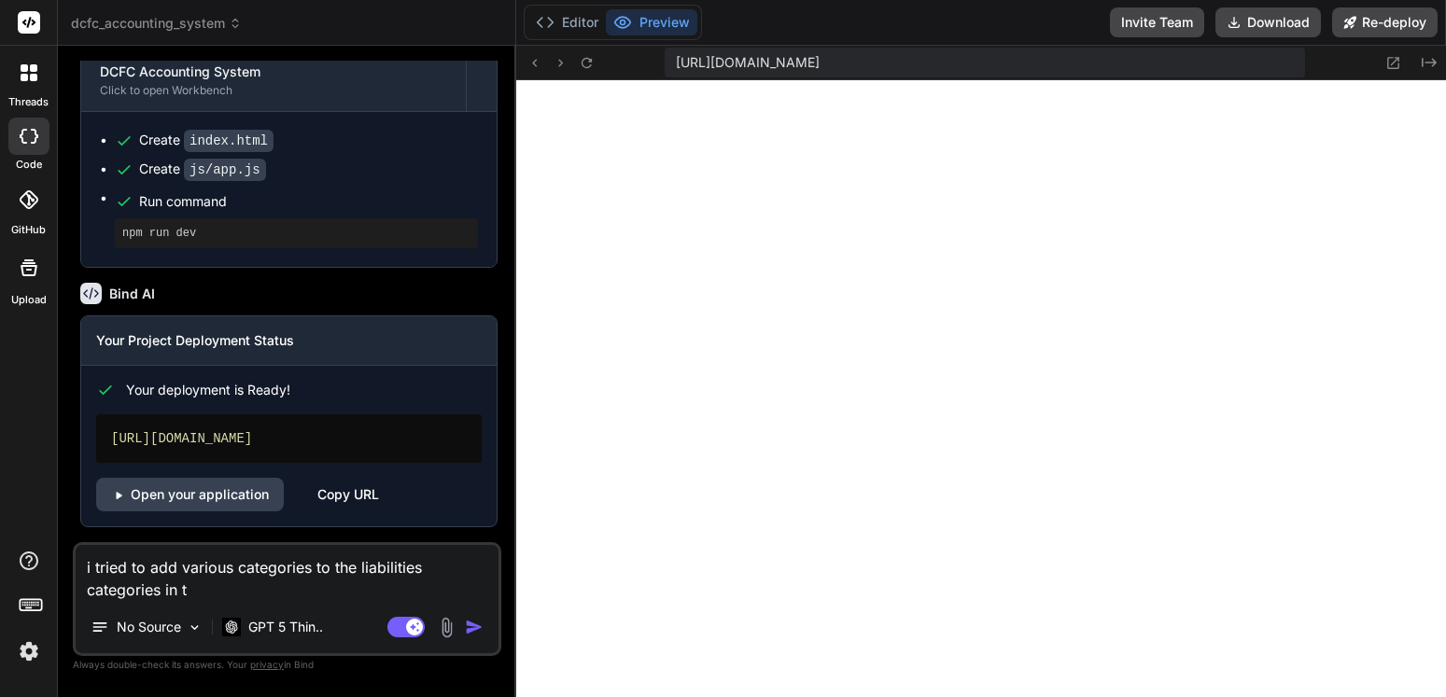
type textarea "x"
type textarea "i tried to add various categories to the liabilities categories in the"
type textarea "x"
type textarea "i tried to add various categories to the liabilities categories in the"
type textarea "x"
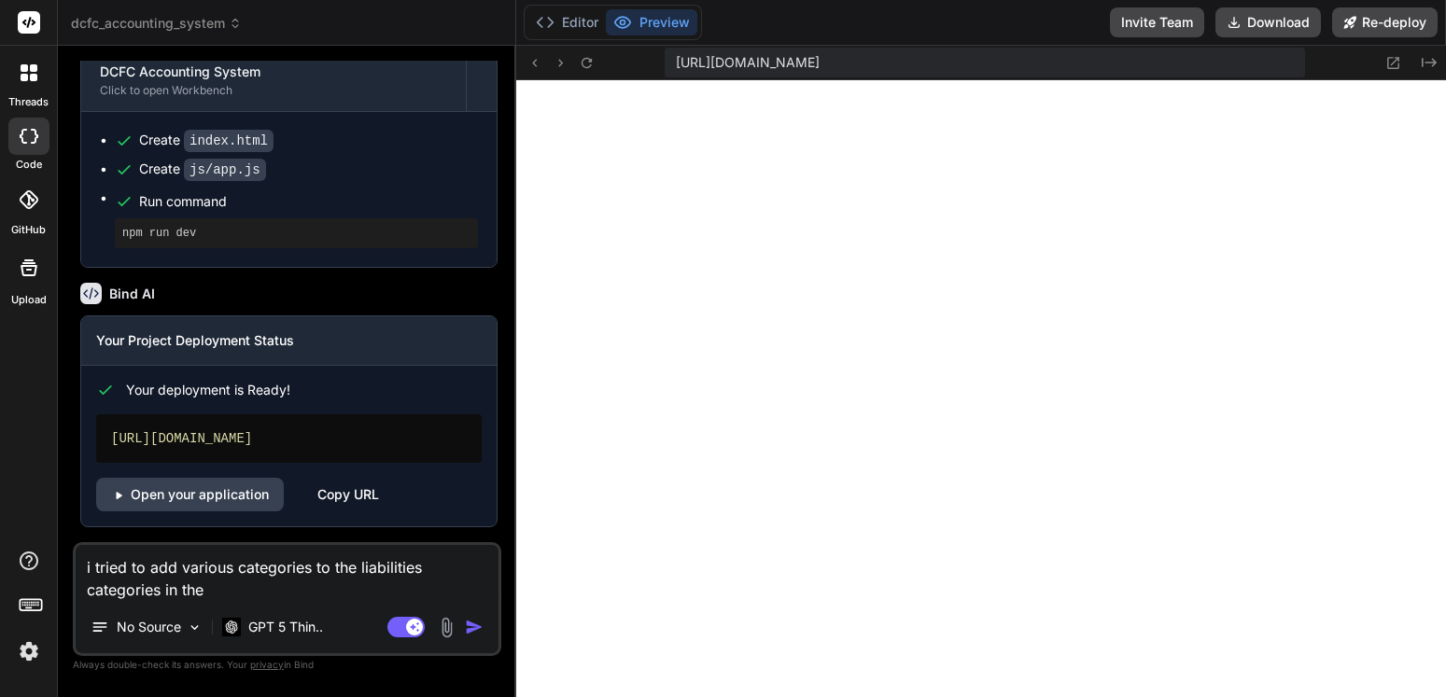
type textarea "i tried to add various categories to the liabilities categories in the c"
type textarea "x"
type textarea "i tried to add various categories to the liabilities categories in the ca"
type textarea "x"
type textarea "i tried to add various categories to the liabilities categories in the cat"
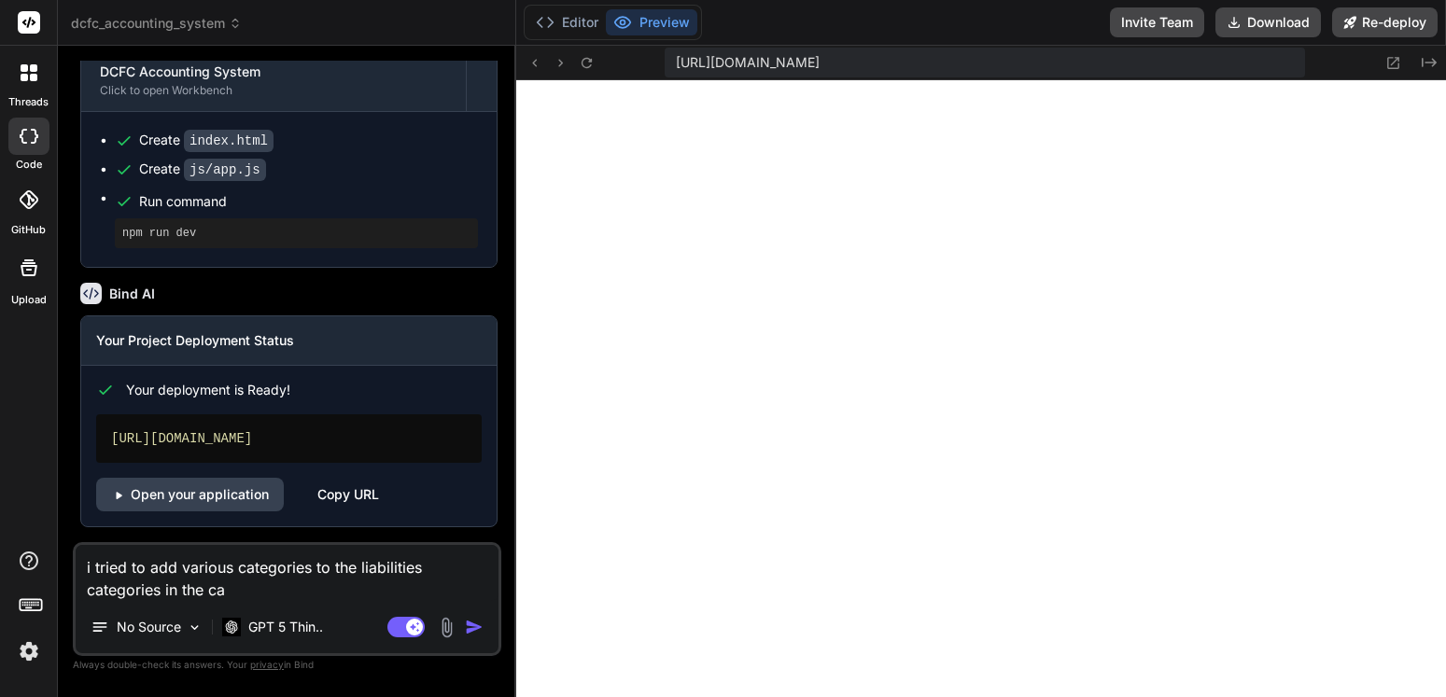
type textarea "x"
type textarea "i tried to add various categories to the liabilities categories in the cate"
type textarea "x"
type textarea "i tried to add various categories to the liabilities categories in the categ"
type textarea "x"
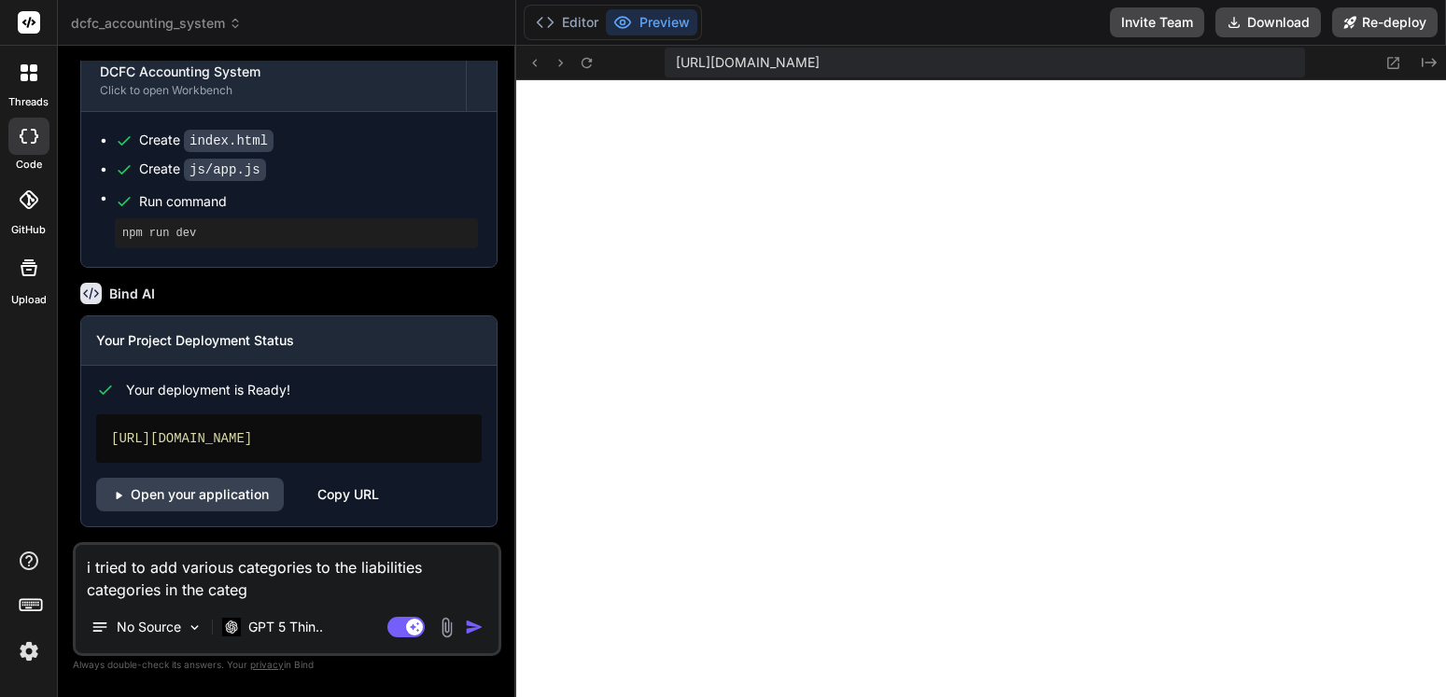
type textarea "i tried to add various categories to the liabilities categories in the catego"
type textarea "x"
type textarea "i tried to add various categories to the liabilities categories in the categor"
type textarea "x"
type textarea "i tried to add various categories to the liabilities categories in the categori"
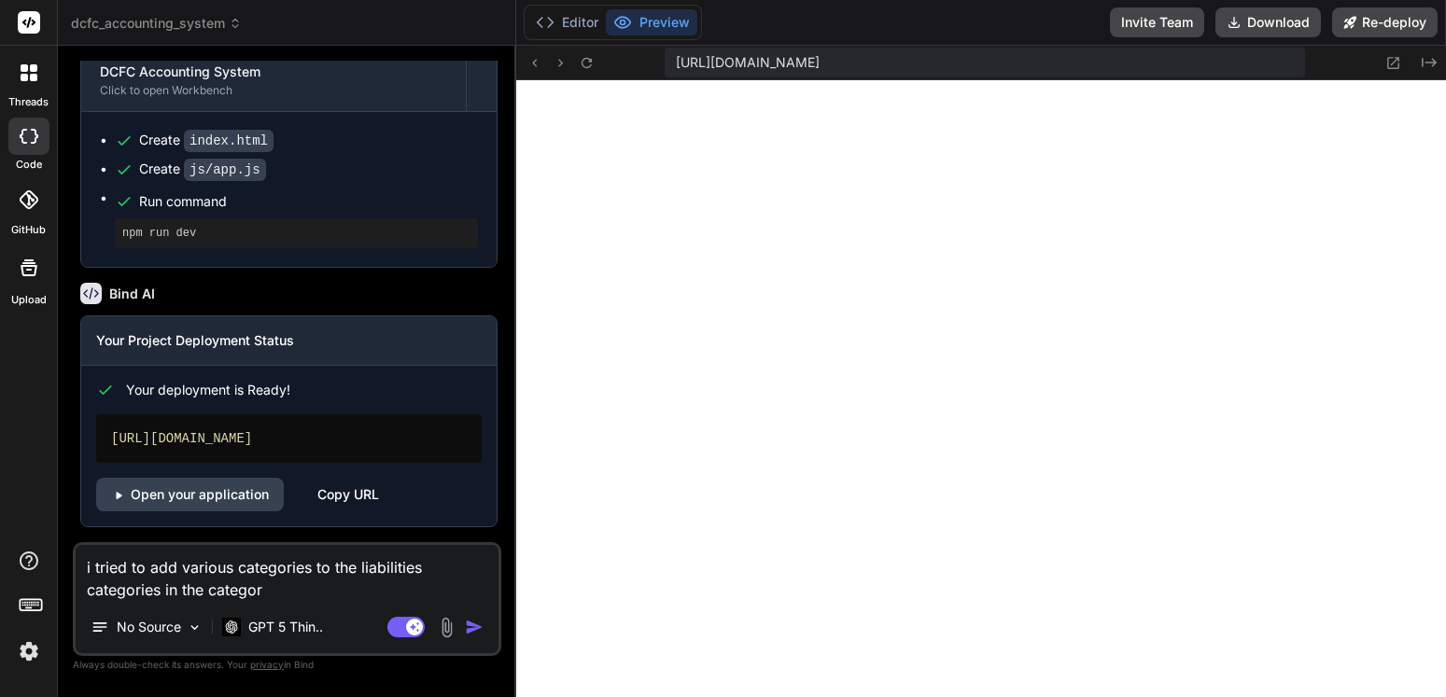
type textarea "x"
type textarea "i tried to add various categories to the liabilities categories in the categorie"
type textarea "x"
type textarea "i tried to add various categories to the liabilities categories in the categori…"
type textarea "x"
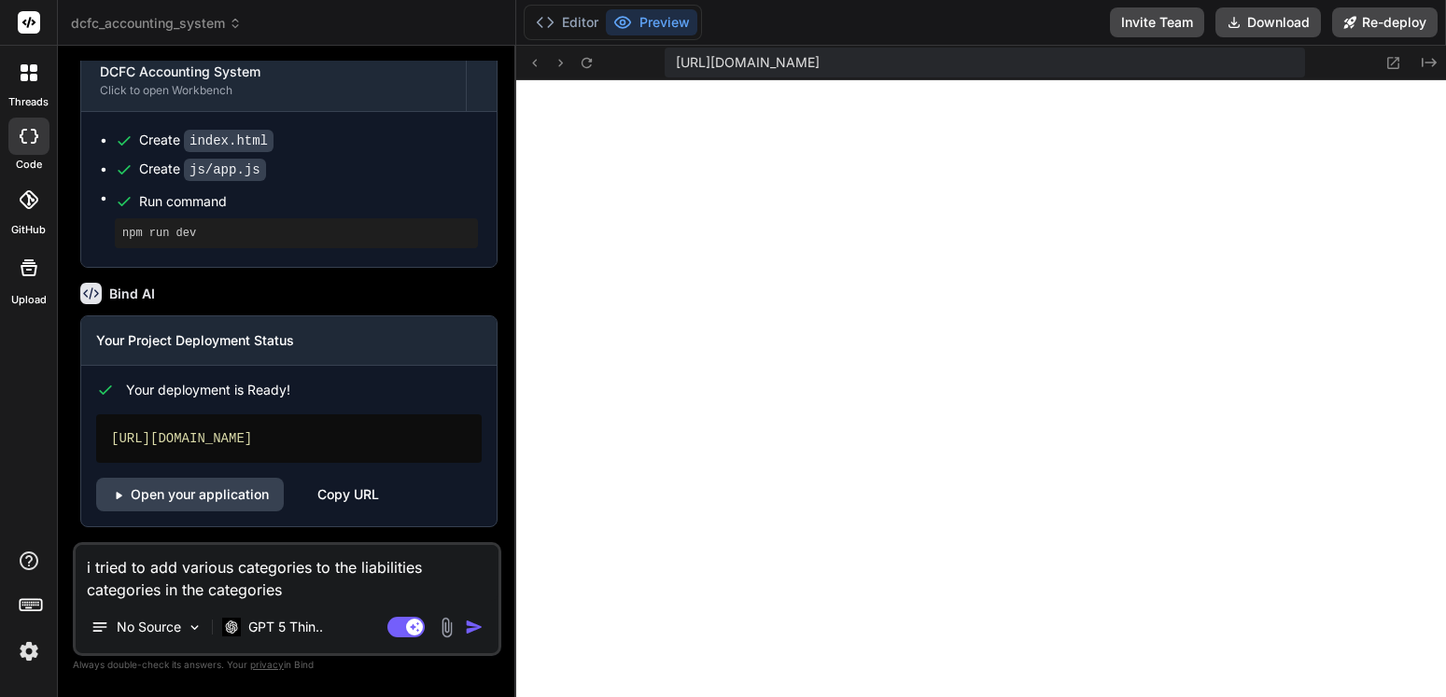
type textarea "i tried to add various categories to the liabilities categories in the categori…"
type textarea "x"
type textarea "i tried to add various categories to the liabilities categories in the categori…"
type textarea "x"
type textarea "i tried to add various categories to the liabilities categories in the categori…"
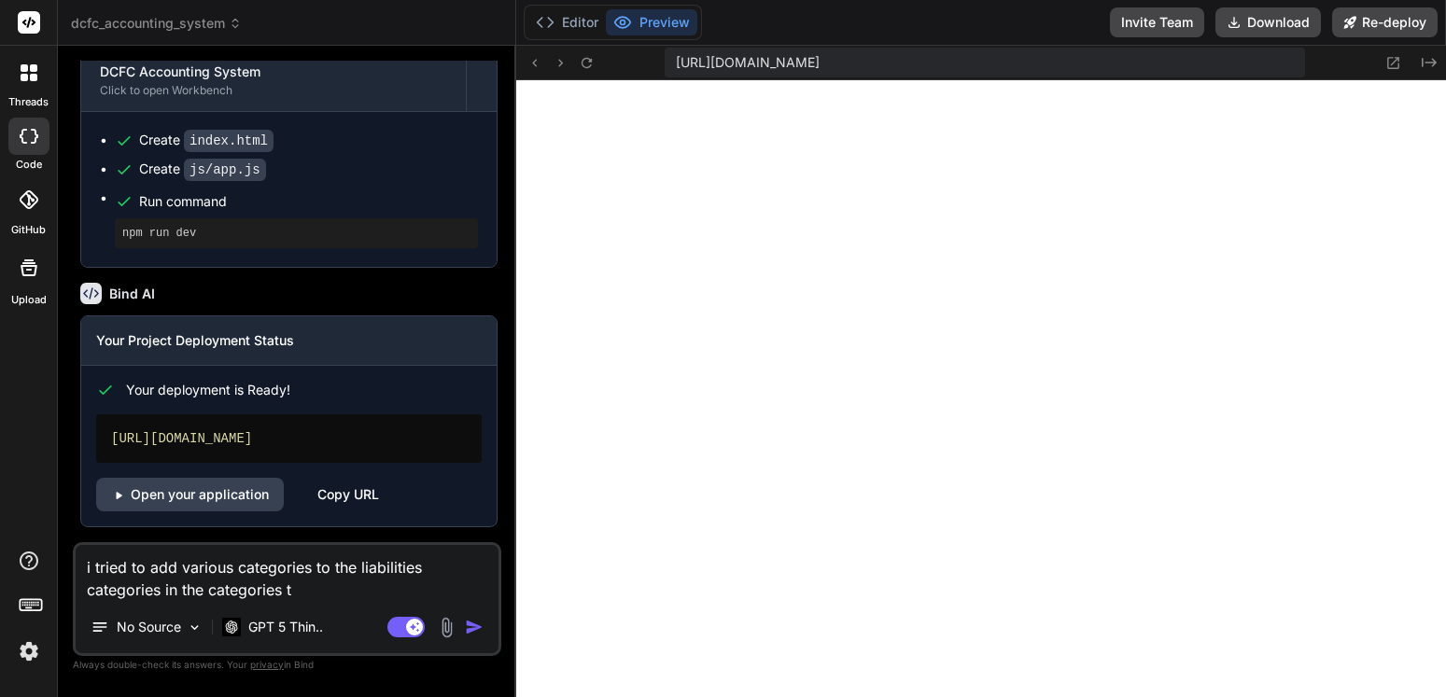
type textarea "x"
type textarea "i tried to add various categories to the liabilities categories in the categori…"
type textarea "x"
type textarea "i tried to add various categories to the liabilities categories in the categori…"
type textarea "x"
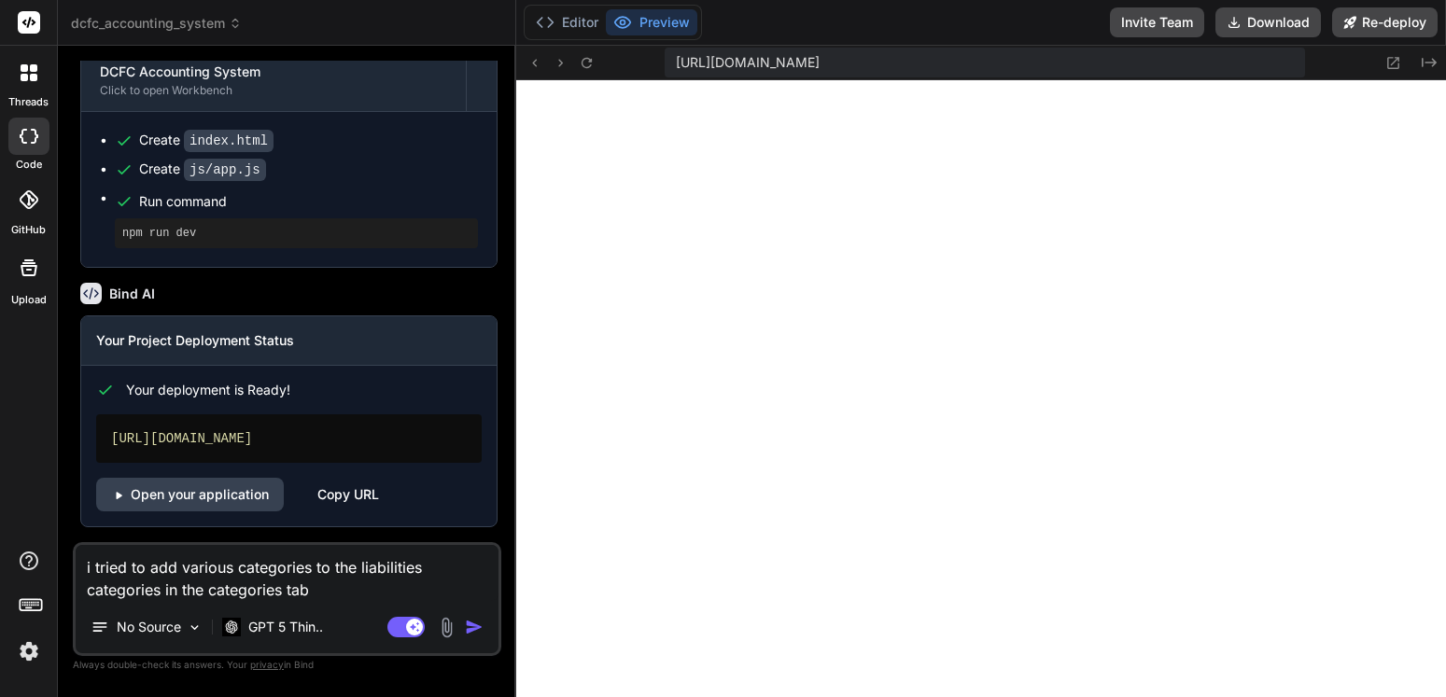
type textarea "i tried to add various categories to the liabilities categories in the categori…"
type textarea "x"
type textarea "i tried to add various categories to the liabilities categories in the categori…"
type textarea "x"
type textarea "i tried to add various categories to the liabilities categories in the categori…"
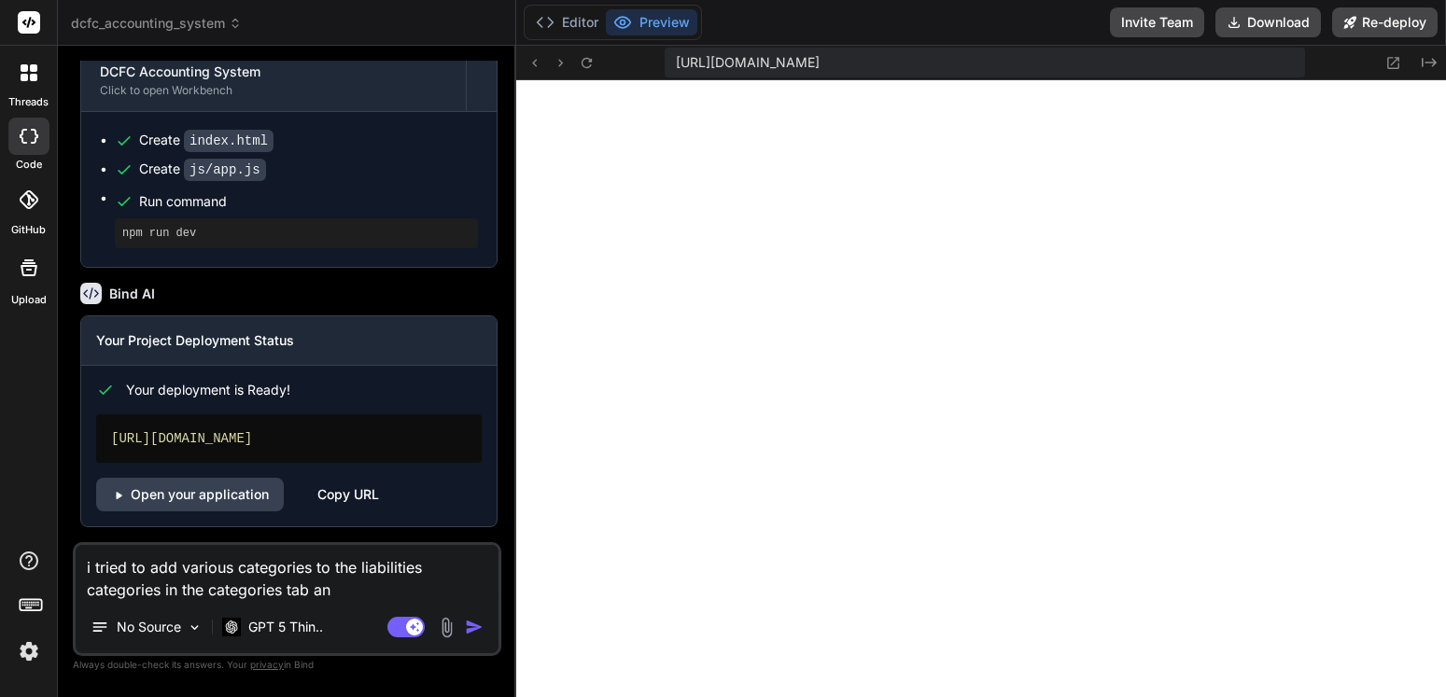
type textarea "x"
type textarea "i tried to add various categories to the liabilities categories in the categori…"
type textarea "x"
type textarea "i tried to add various categories to the liabilities categories in the categori…"
type textarea "x"
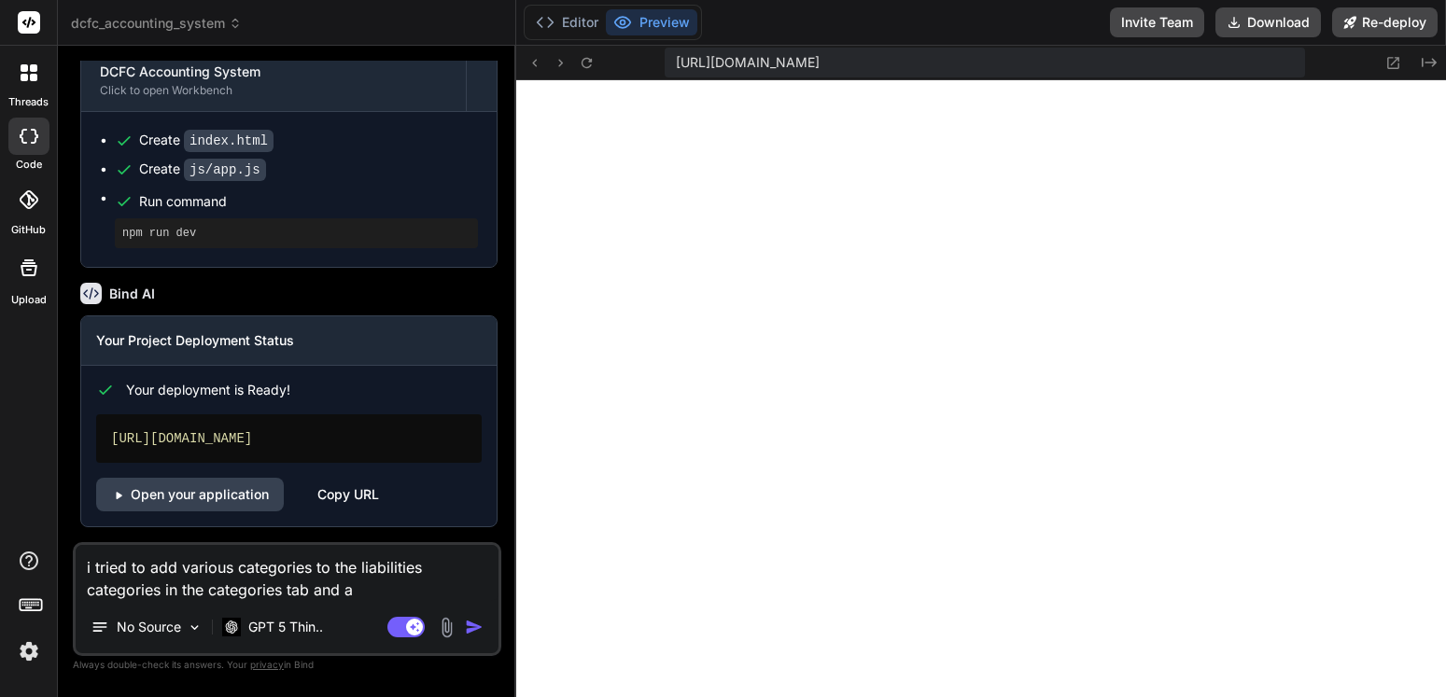
type textarea "i tried to add various categories to the liabilities categories in the categori…"
type textarea "x"
type textarea "i tried to add various categories to the liabilities categories in the categori…"
type textarea "x"
type textarea "i tried to add various categories to the liabilities categories in the categori…"
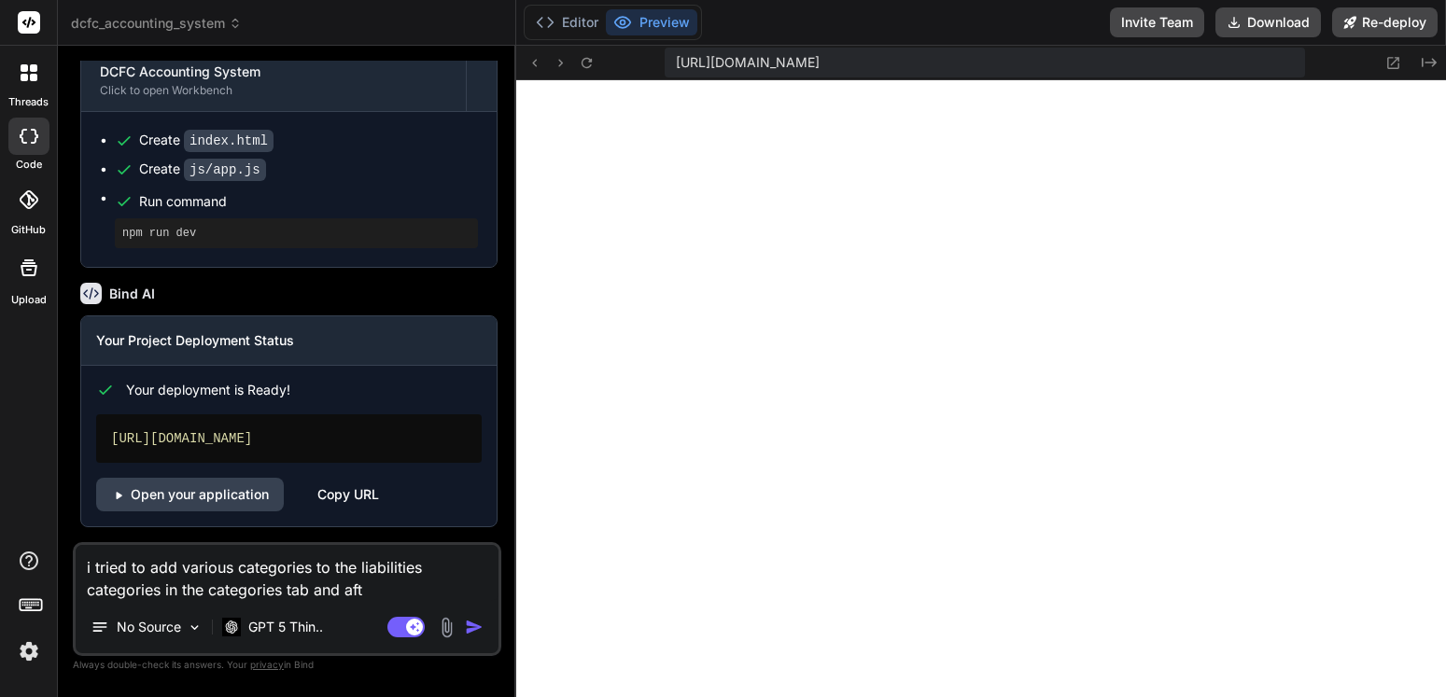
type textarea "x"
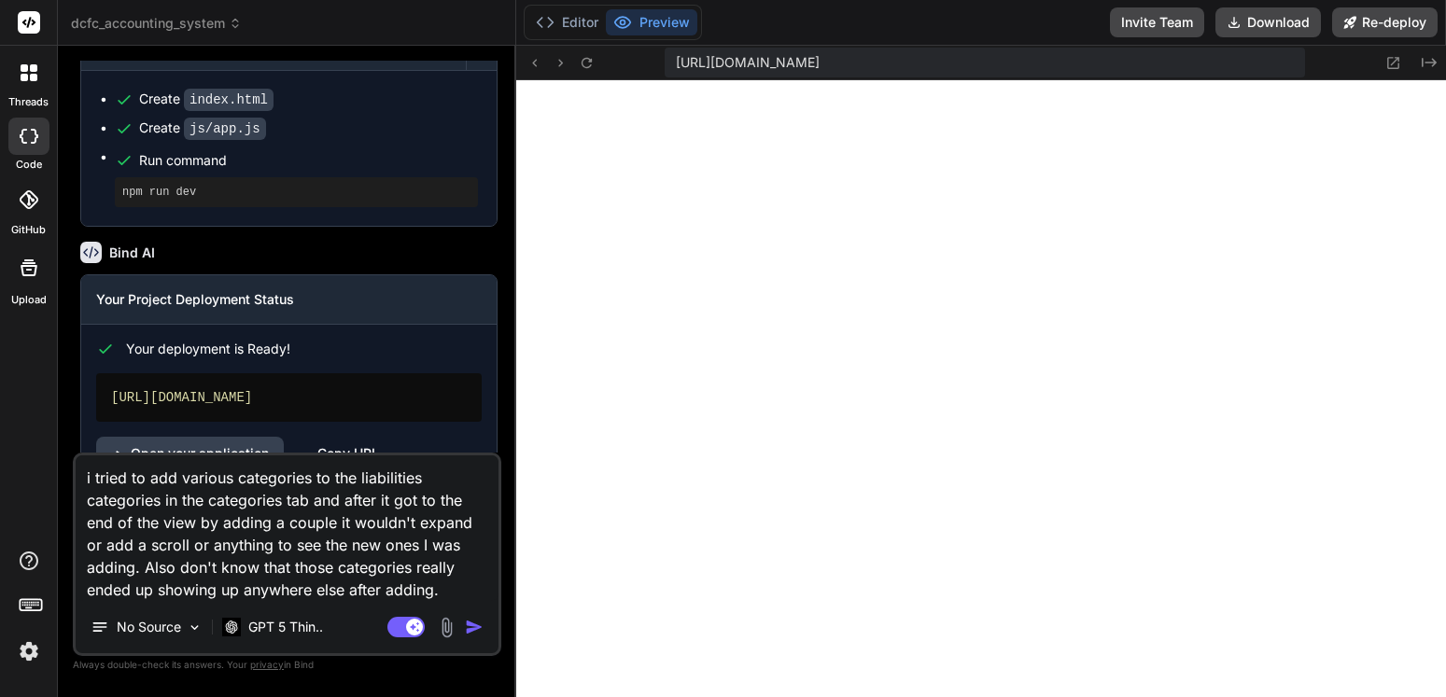
click at [475, 625] on img "button" at bounding box center [474, 627] width 19 height 19
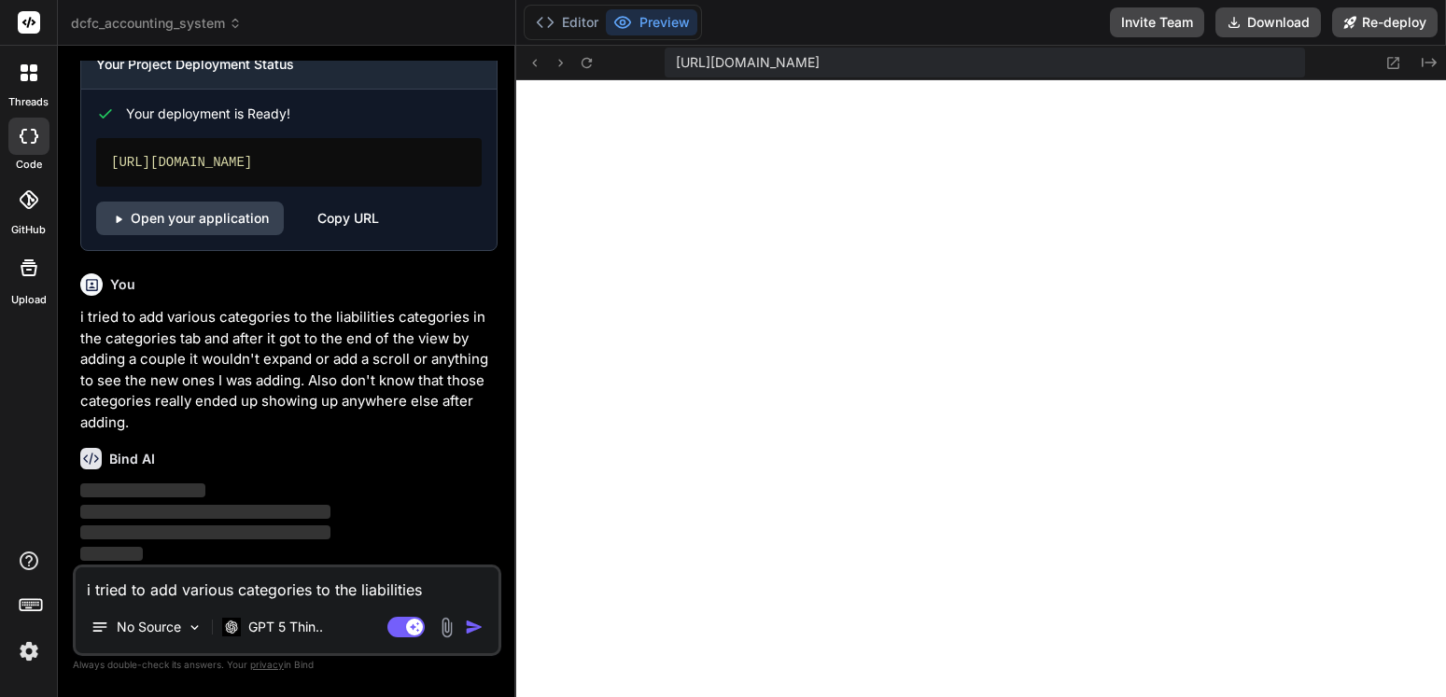
scroll to position [5974, 0]
click at [1175, 20] on button "Invite Team" at bounding box center [1157, 22] width 94 height 30
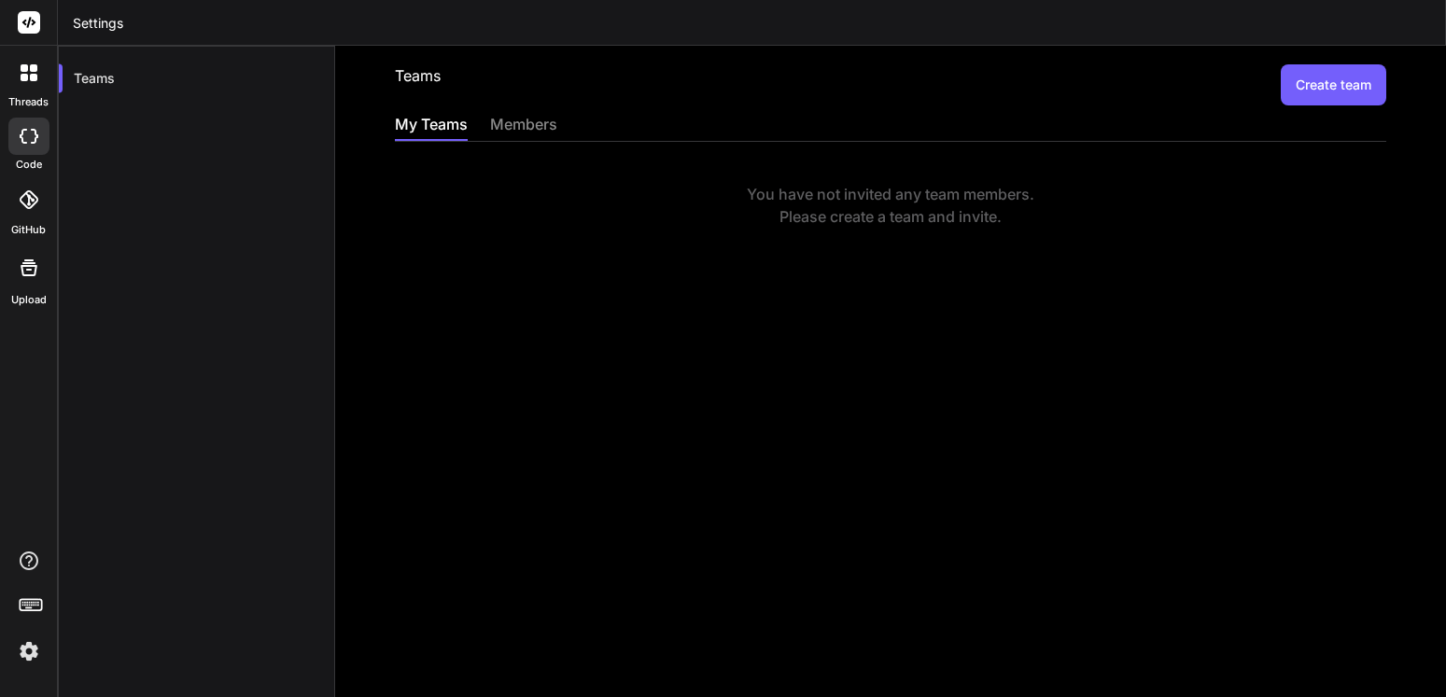
click at [31, 138] on icon at bounding box center [29, 136] width 19 height 15
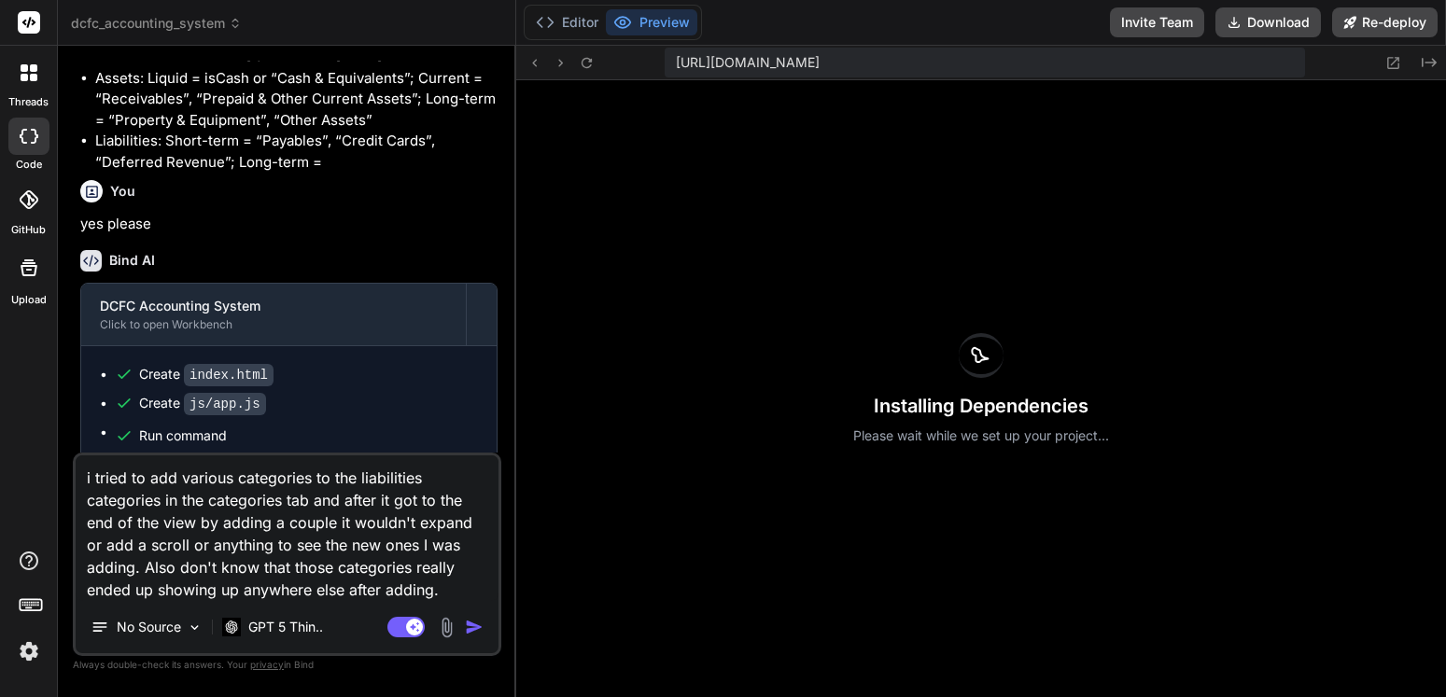
scroll to position [5047, 0]
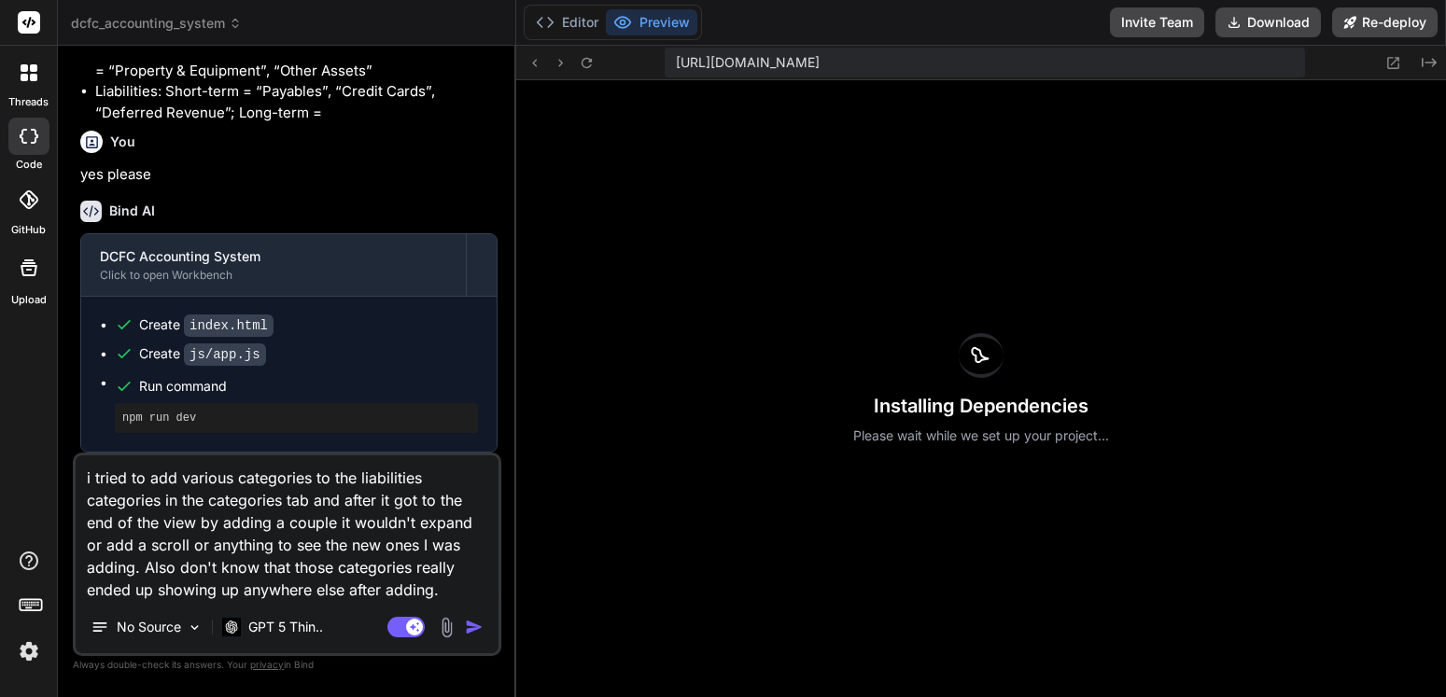
click at [473, 627] on img "button" at bounding box center [474, 627] width 19 height 19
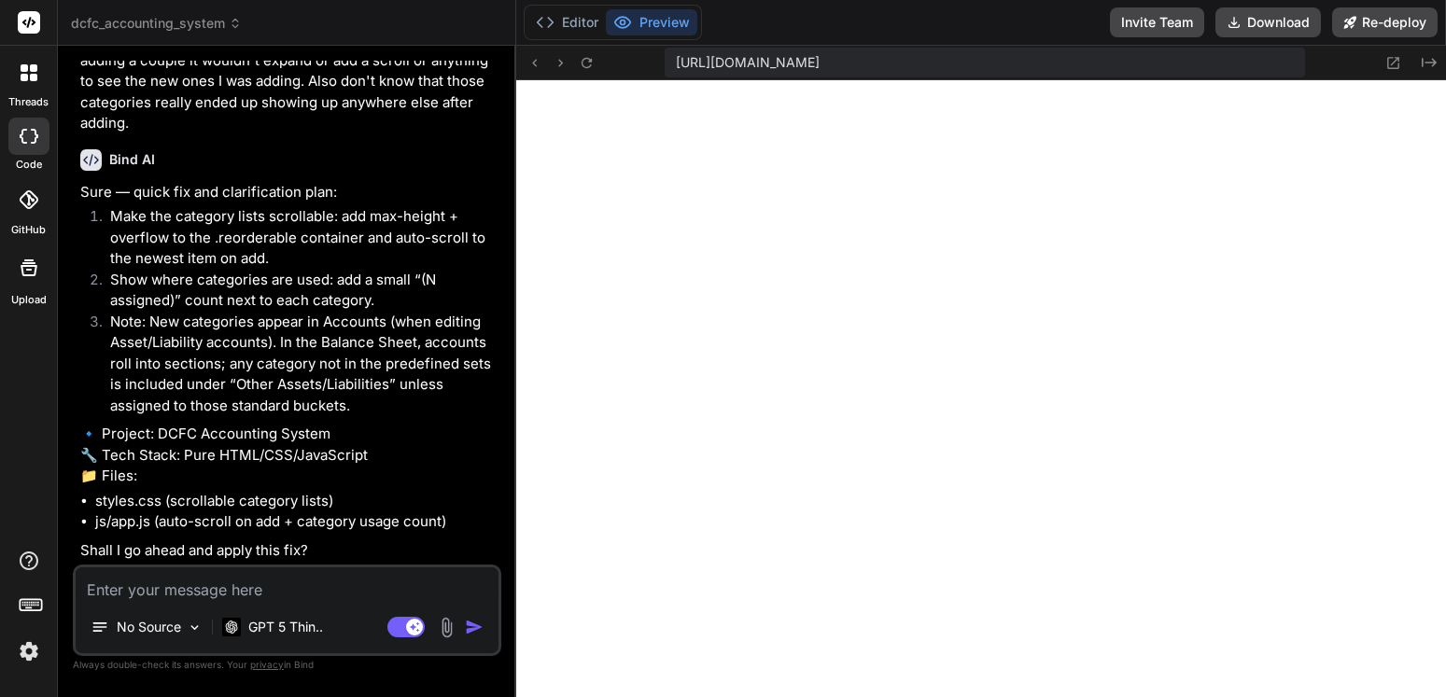
scroll to position [5533, 0]
click at [216, 588] on textarea at bounding box center [287, 585] width 423 height 34
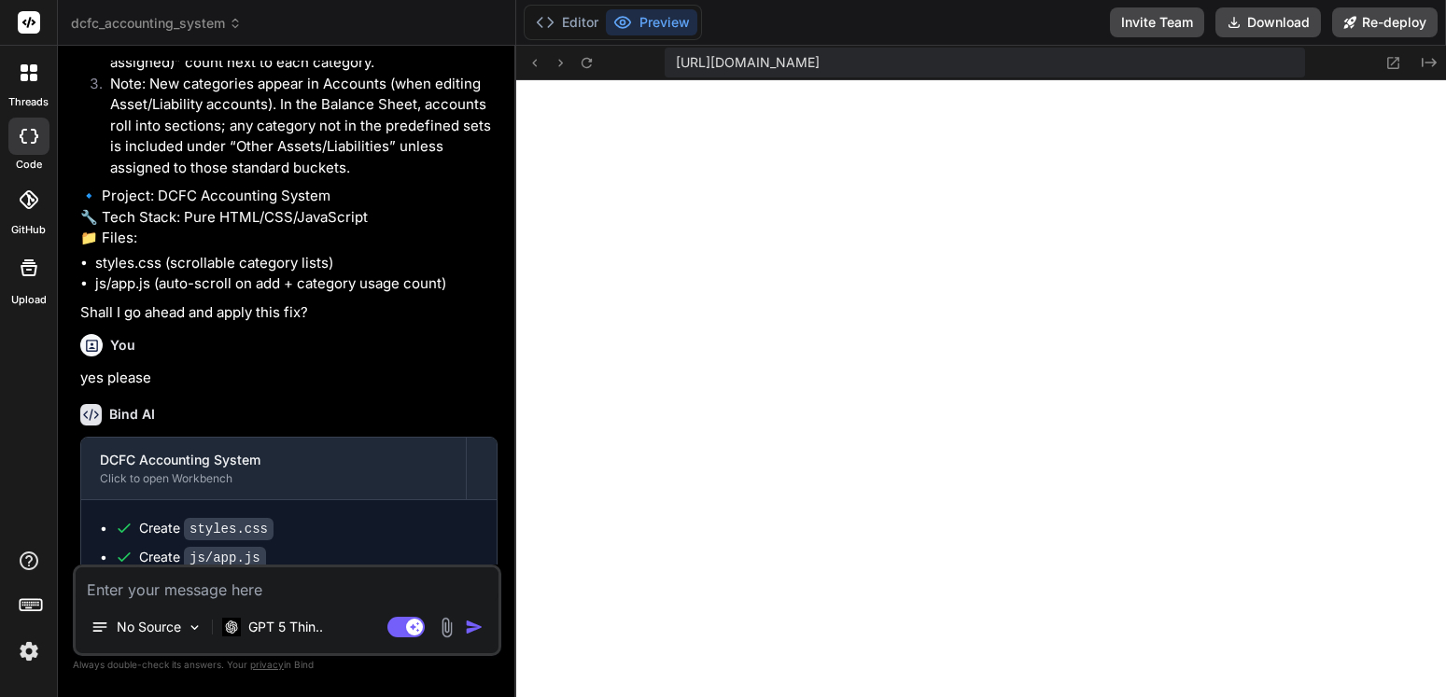
scroll to position [5862, 0]
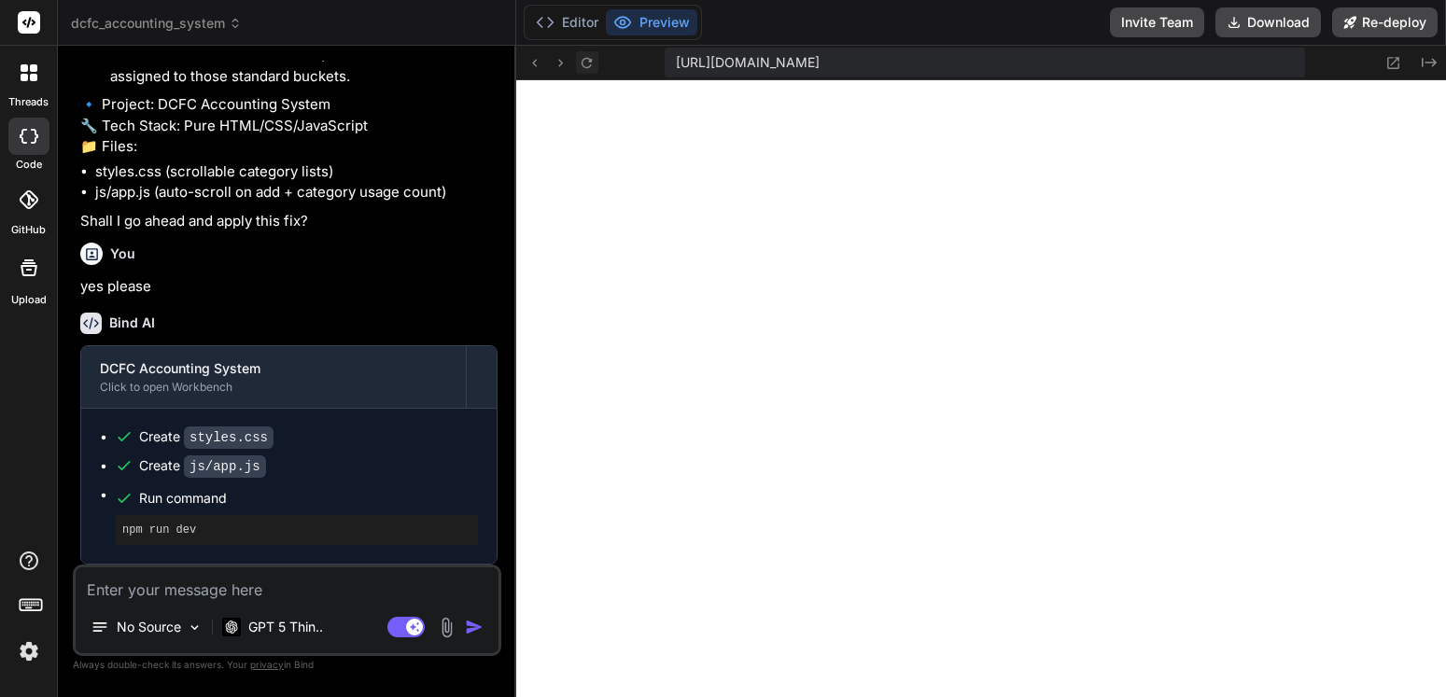
click at [586, 58] on icon at bounding box center [587, 63] width 16 height 16
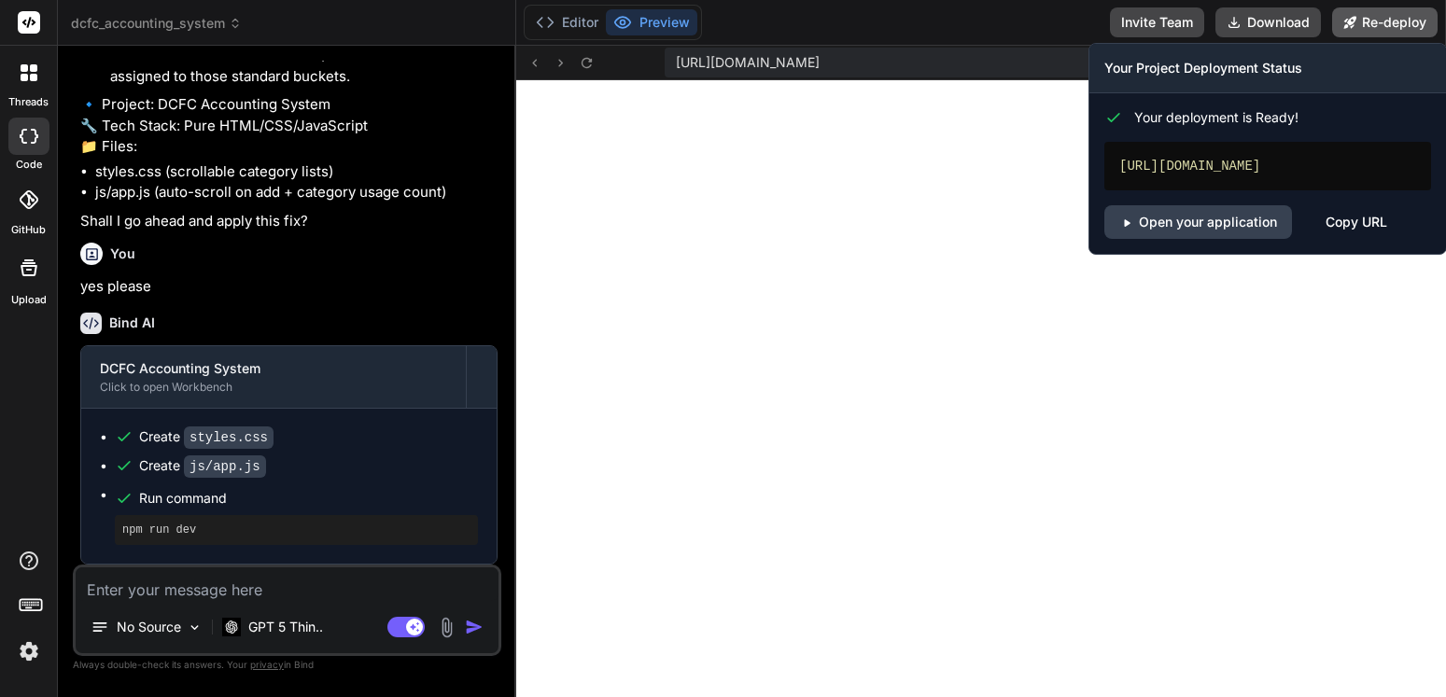
click at [1379, 21] on button "Re-deploy" at bounding box center [1384, 22] width 105 height 30
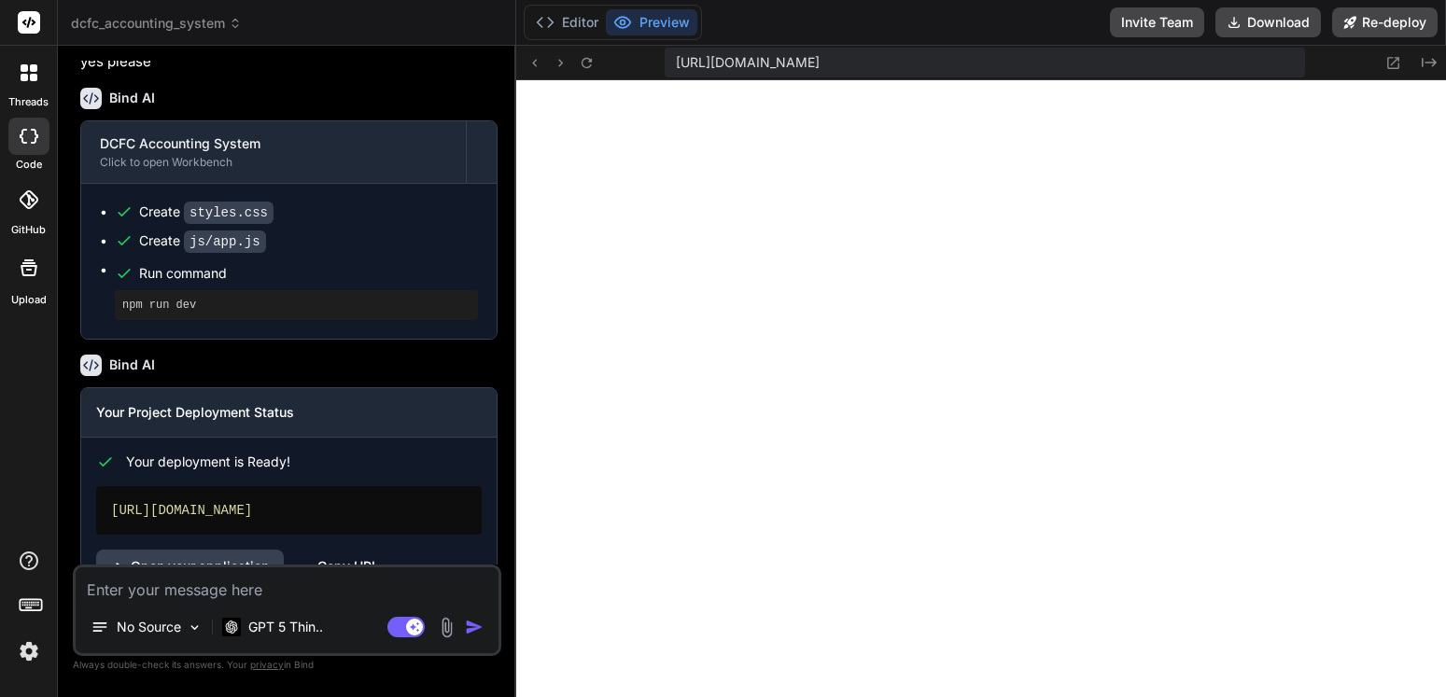
scroll to position [6136, 0]
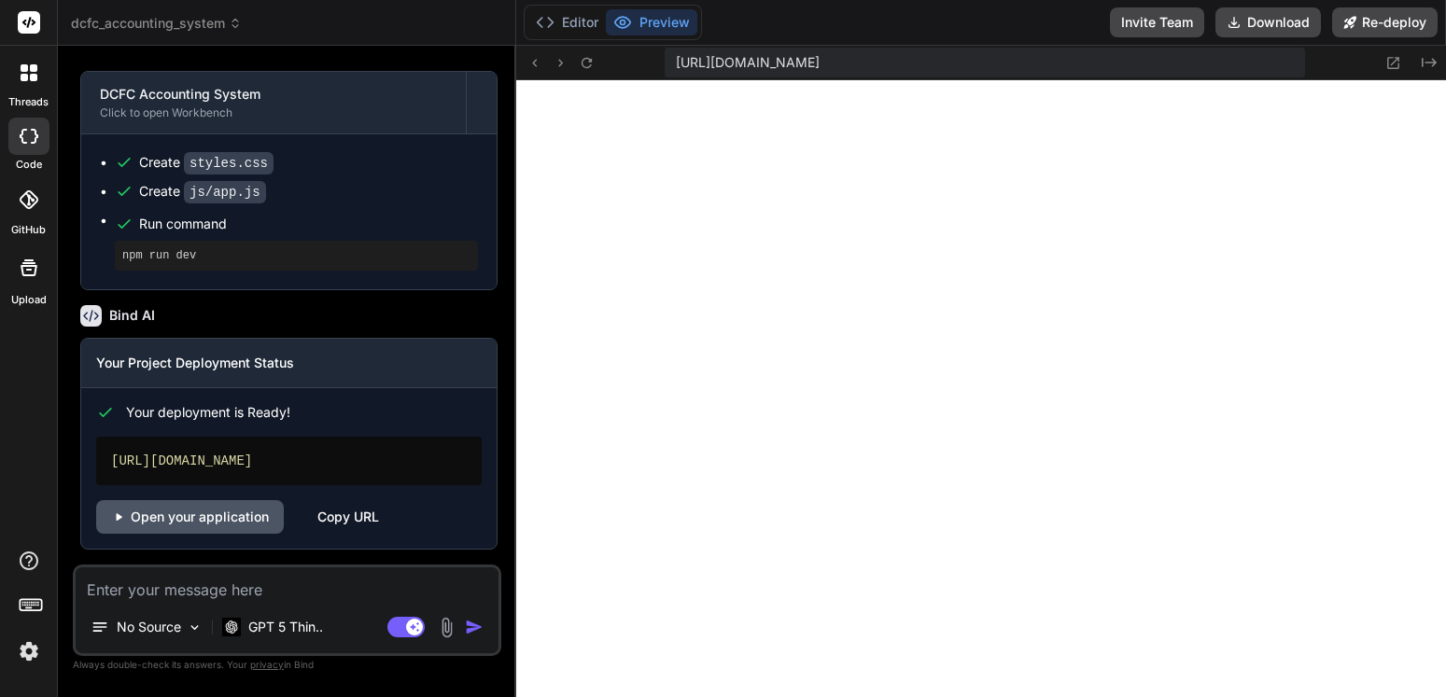
click at [214, 523] on link "Open your application" at bounding box center [190, 517] width 188 height 34
click at [245, 575] on textarea at bounding box center [287, 585] width 423 height 34
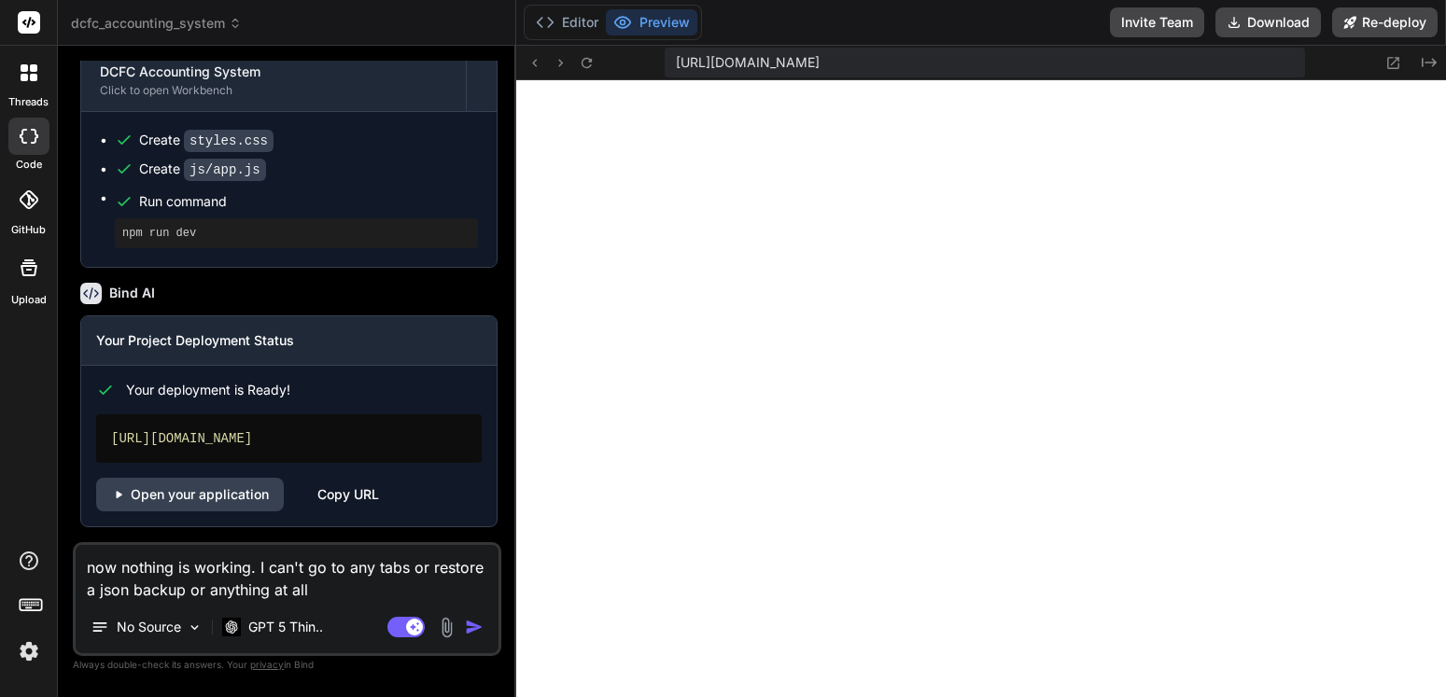
click at [473, 630] on img "button" at bounding box center [474, 627] width 19 height 19
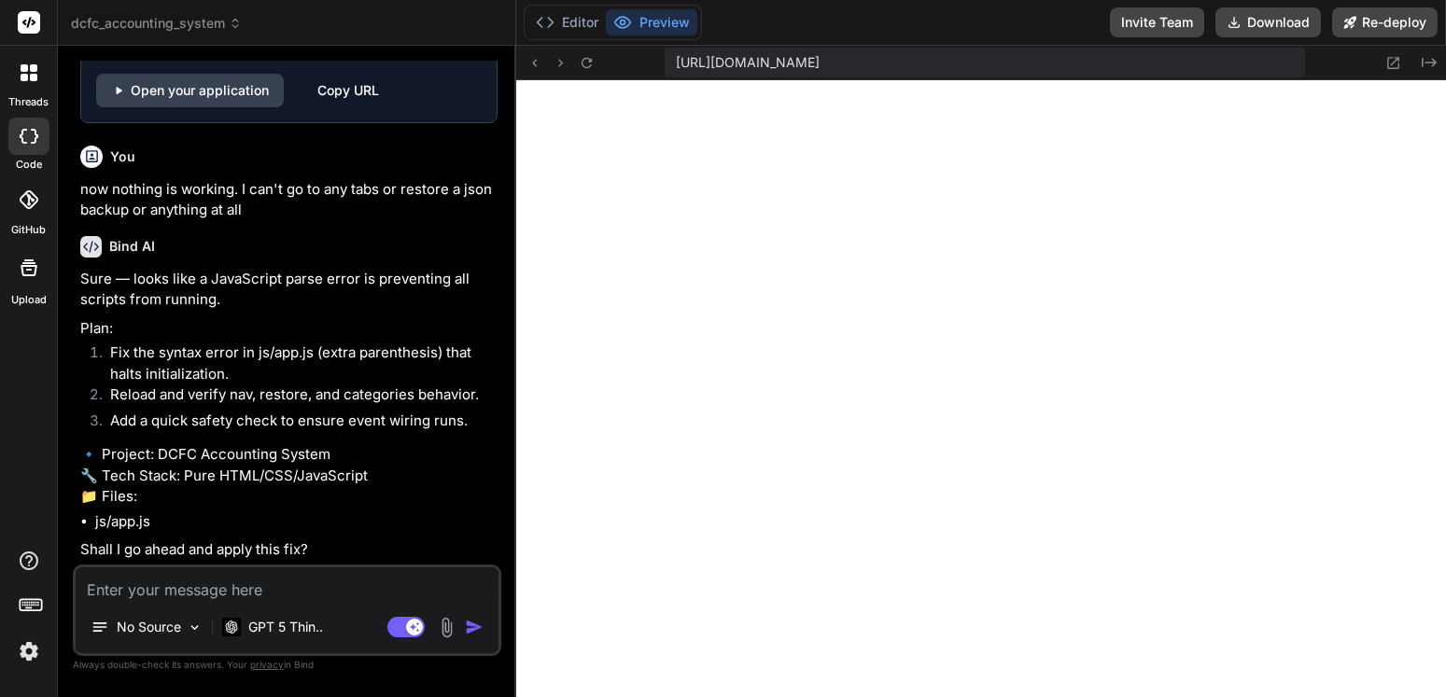
scroll to position [6605, 0]
click at [225, 582] on textarea at bounding box center [287, 585] width 423 height 34
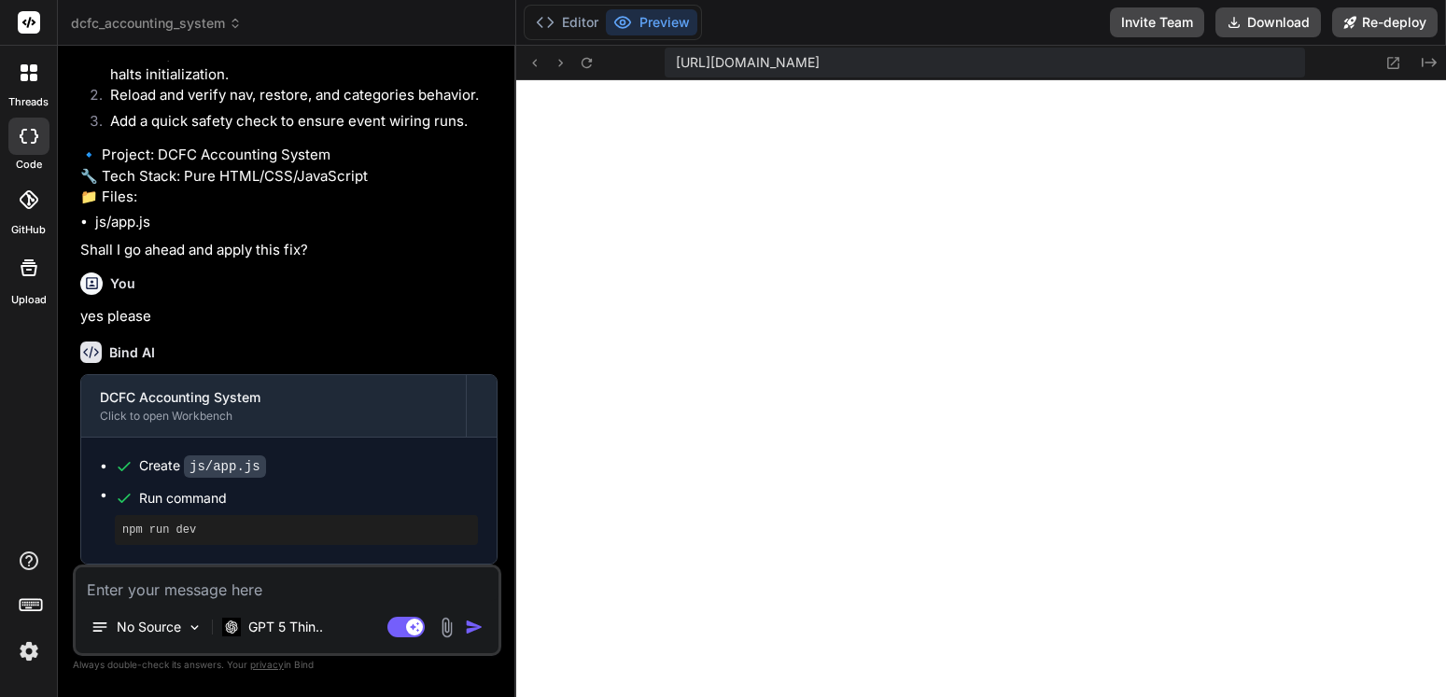
scroll to position [6906, 0]
click at [315, 624] on p "GPT 5 Thin.." at bounding box center [285, 627] width 75 height 19
click at [309, 623] on p "GPT 5 Thin.." at bounding box center [285, 627] width 75 height 19
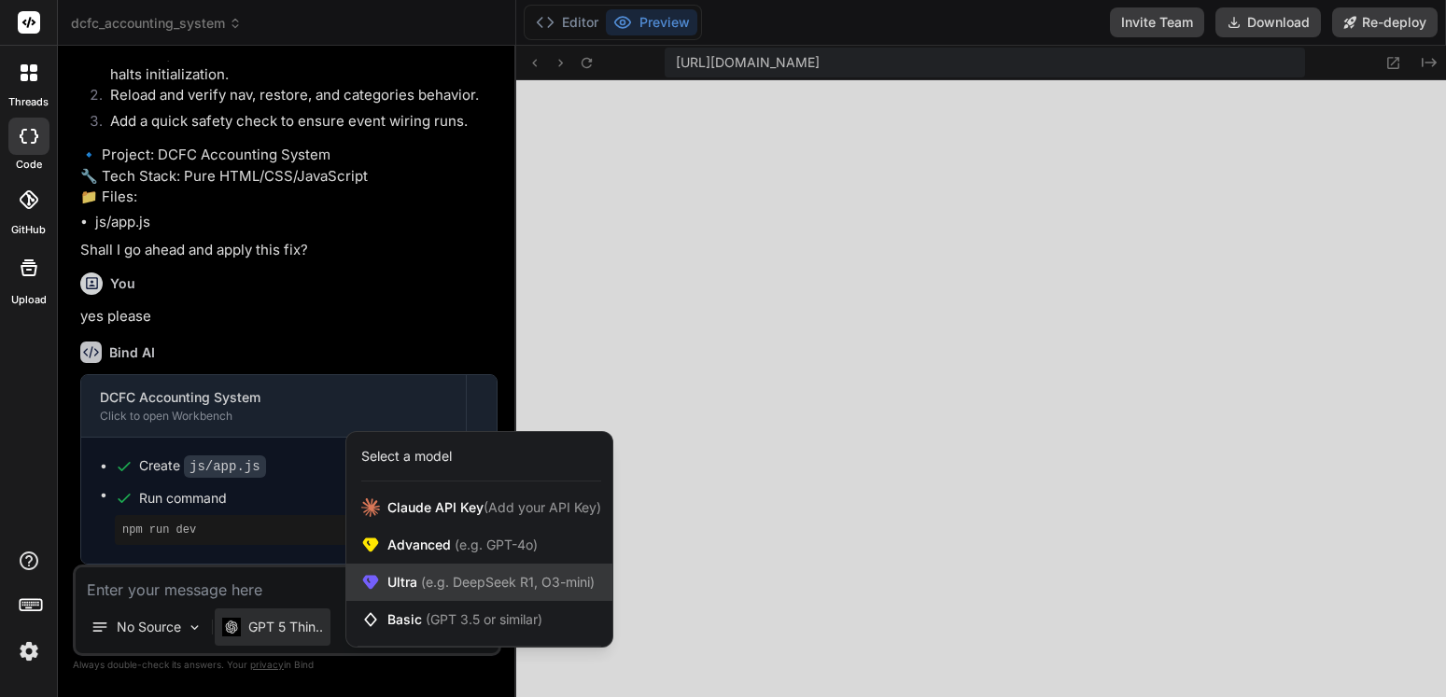
click at [435, 574] on span "Ultra (e.g. DeepSeek R1, O3-mini)" at bounding box center [490, 582] width 207 height 19
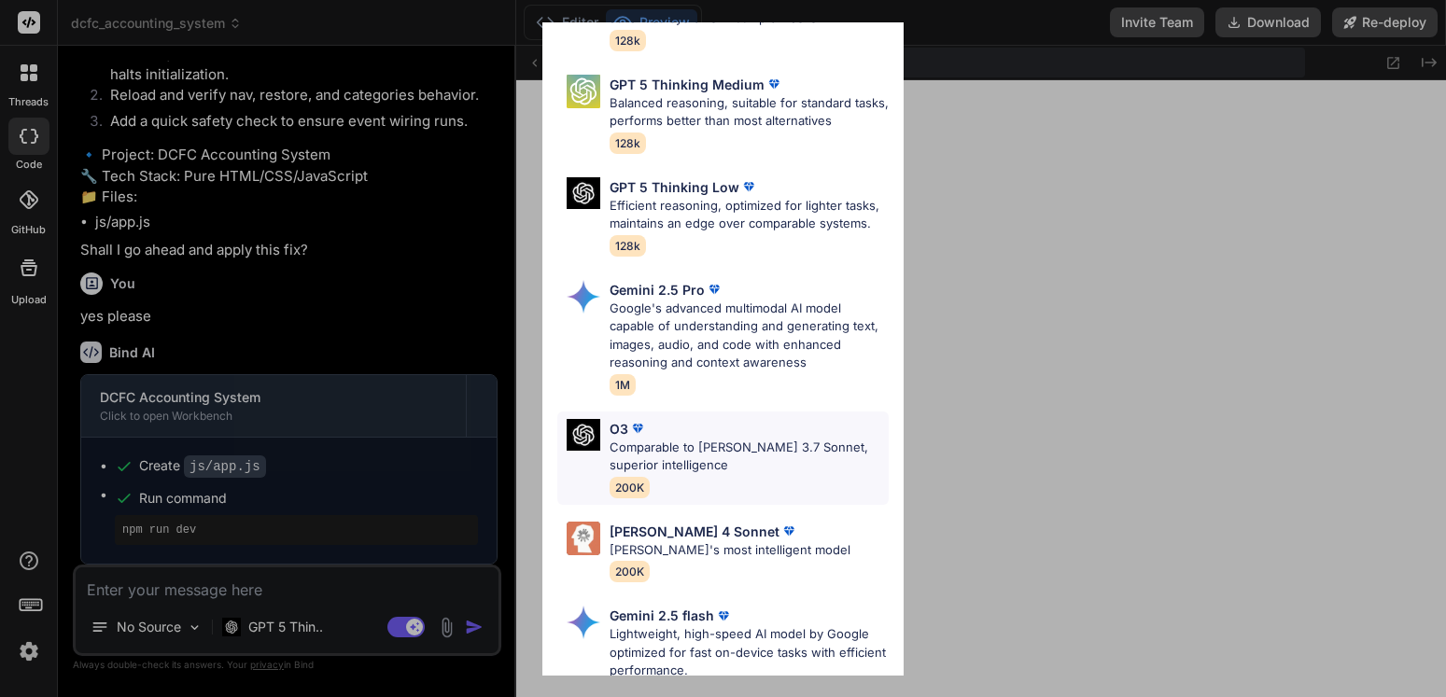
scroll to position [336, 0]
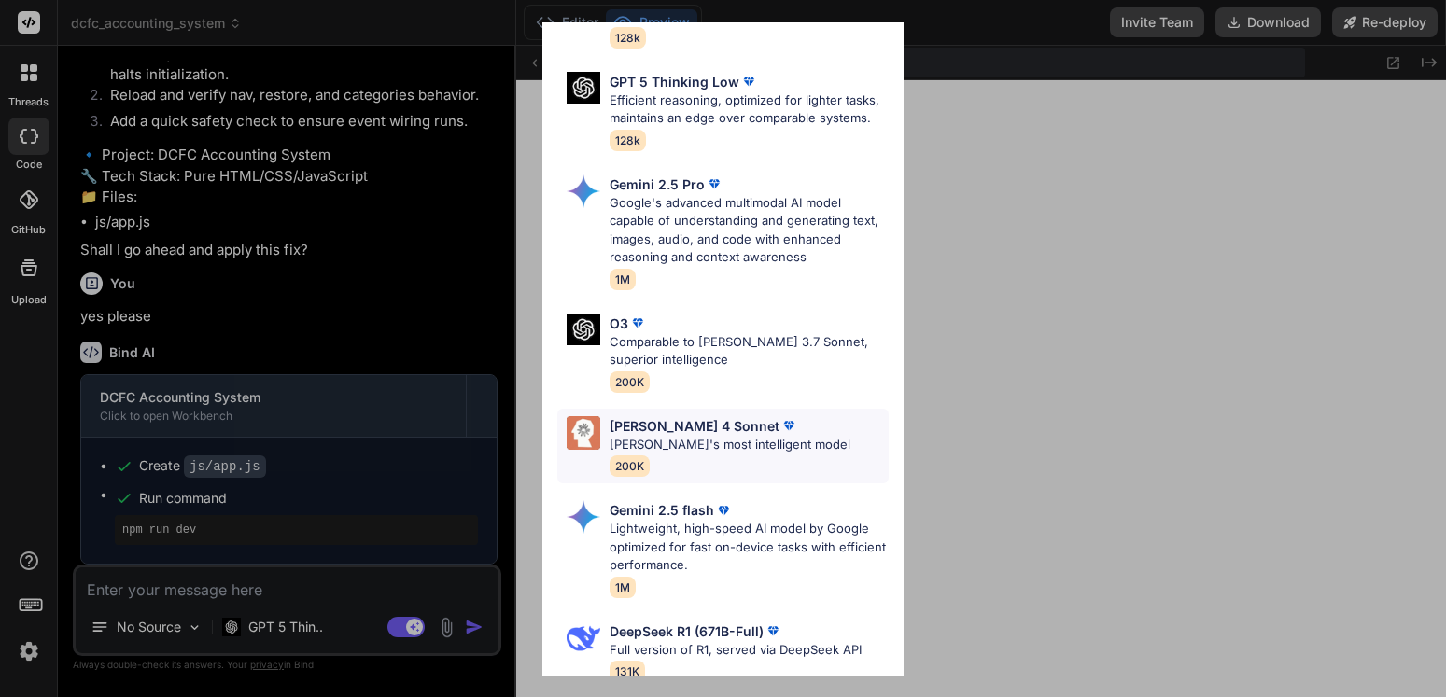
click at [633, 455] on p "[PERSON_NAME]'s most intelligent model" at bounding box center [730, 445] width 241 height 19
click at [633, 457] on div at bounding box center [981, 388] width 930 height 617
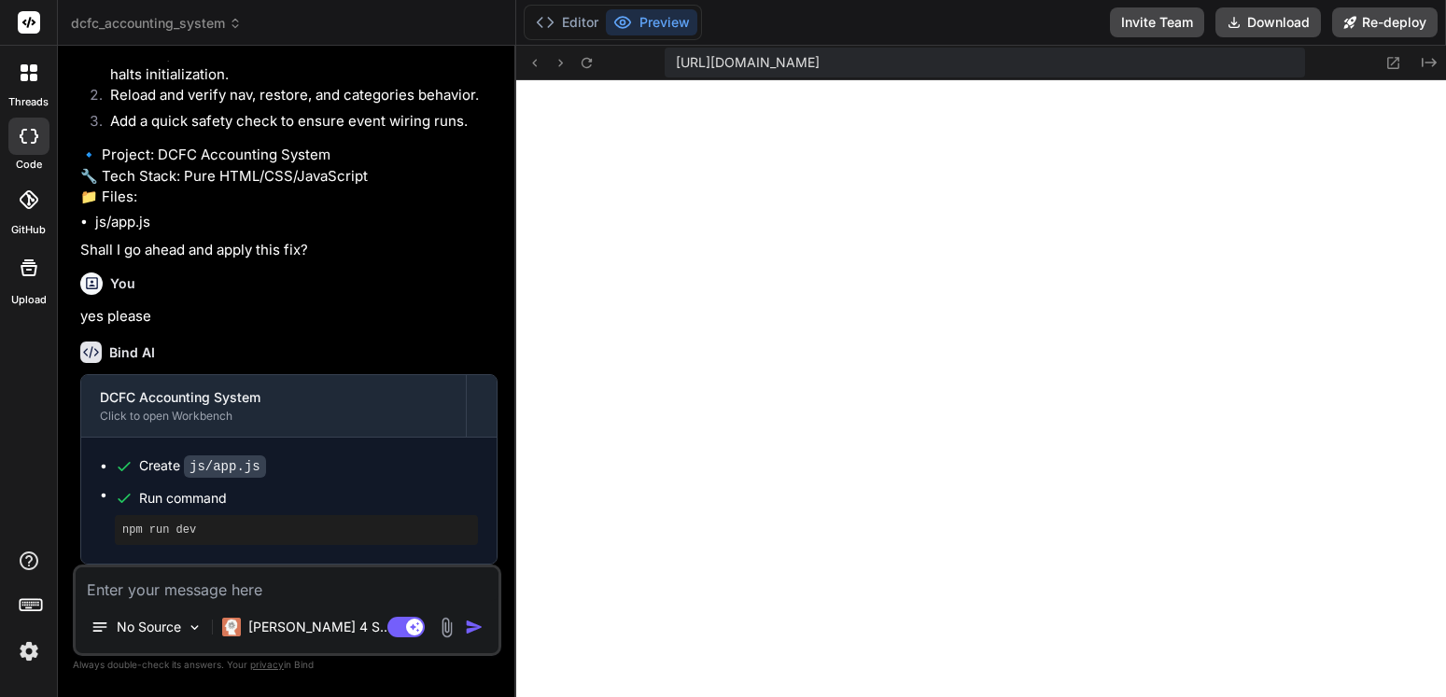
click at [209, 579] on textarea at bounding box center [287, 585] width 423 height 34
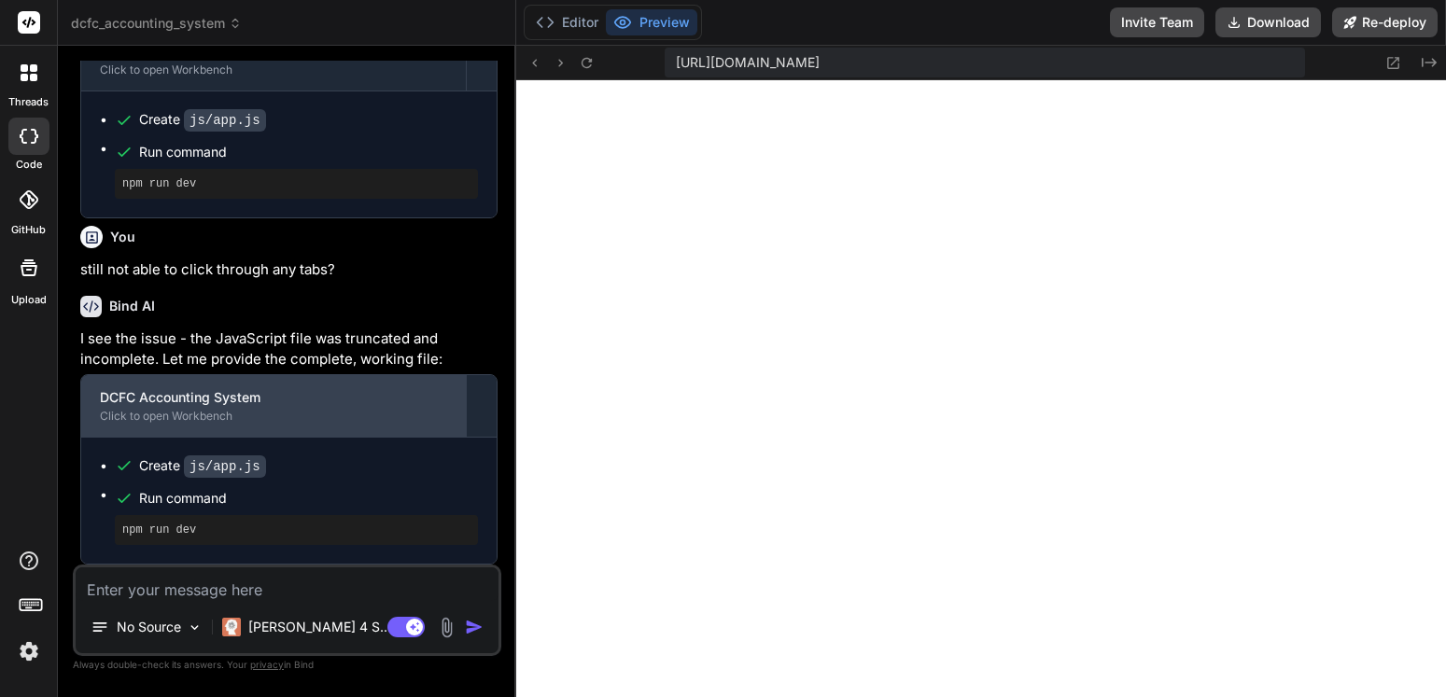
scroll to position [7251, 0]
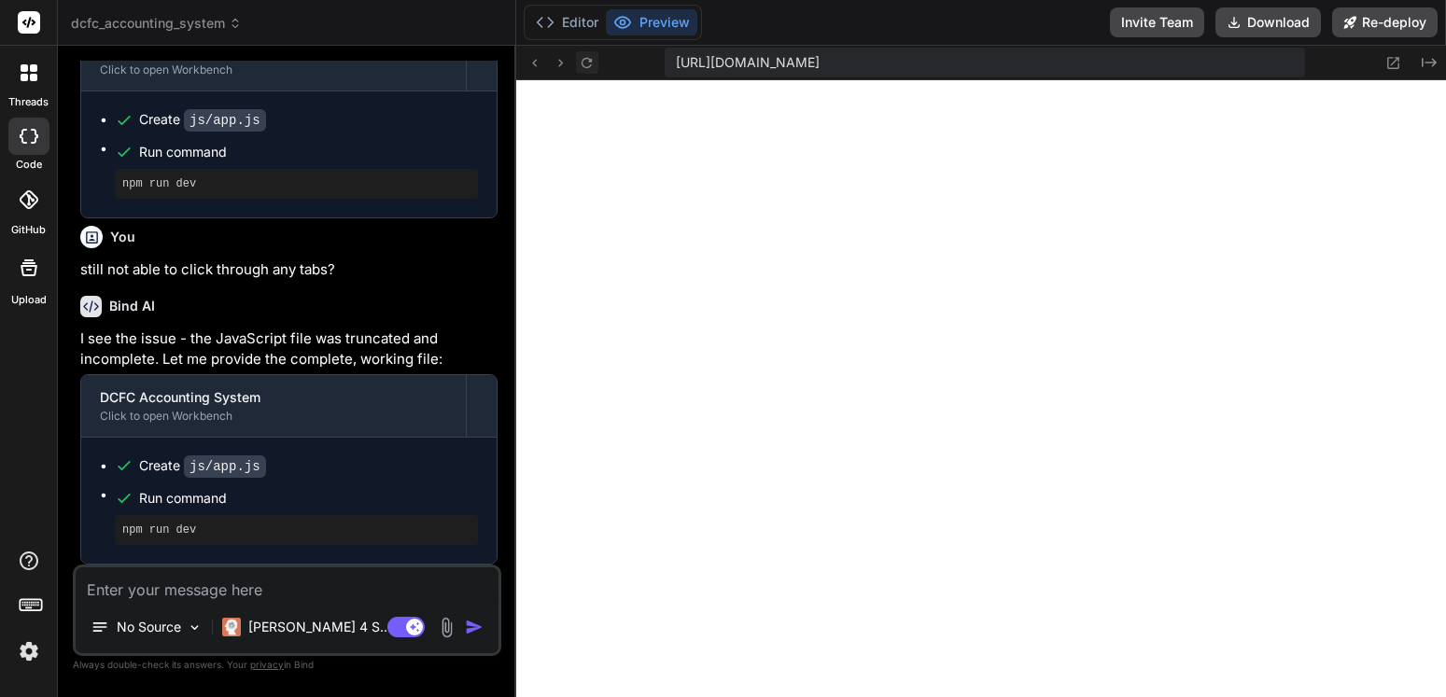
click at [588, 66] on icon at bounding box center [587, 63] width 16 height 16
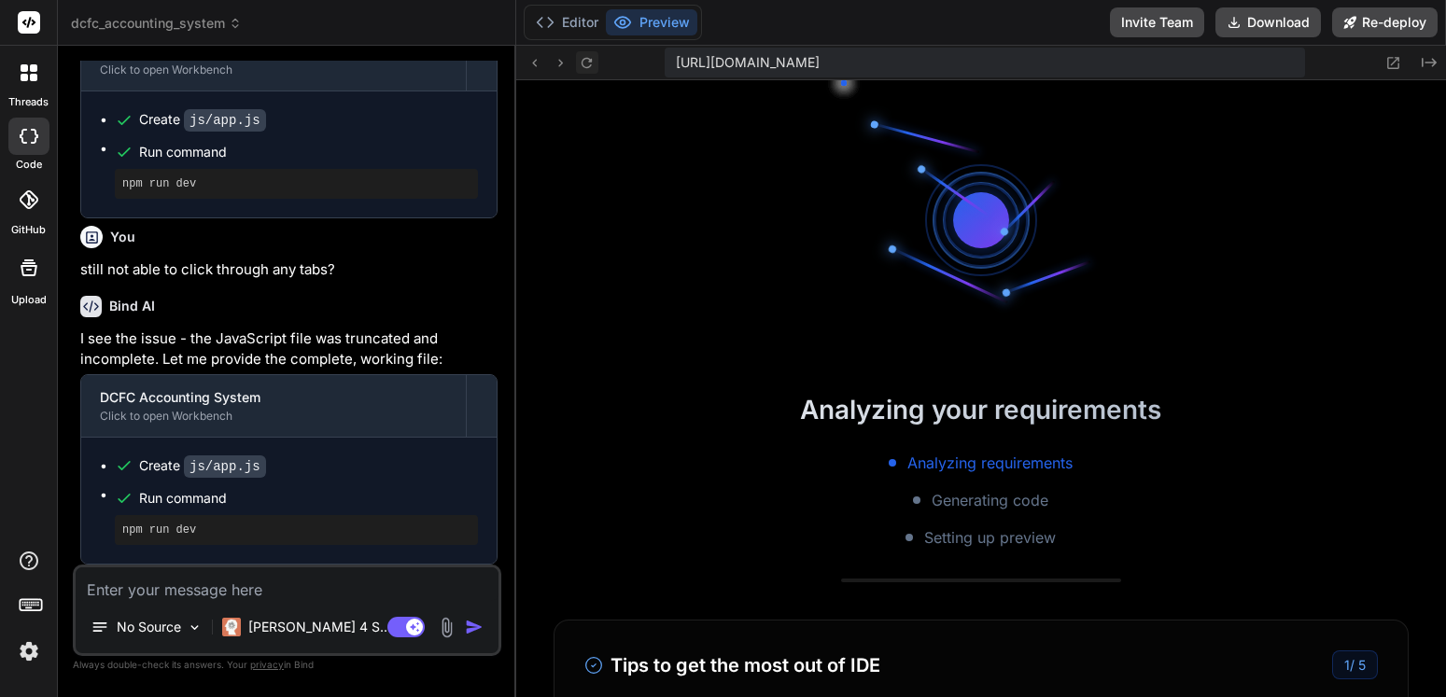
scroll to position [0, 0]
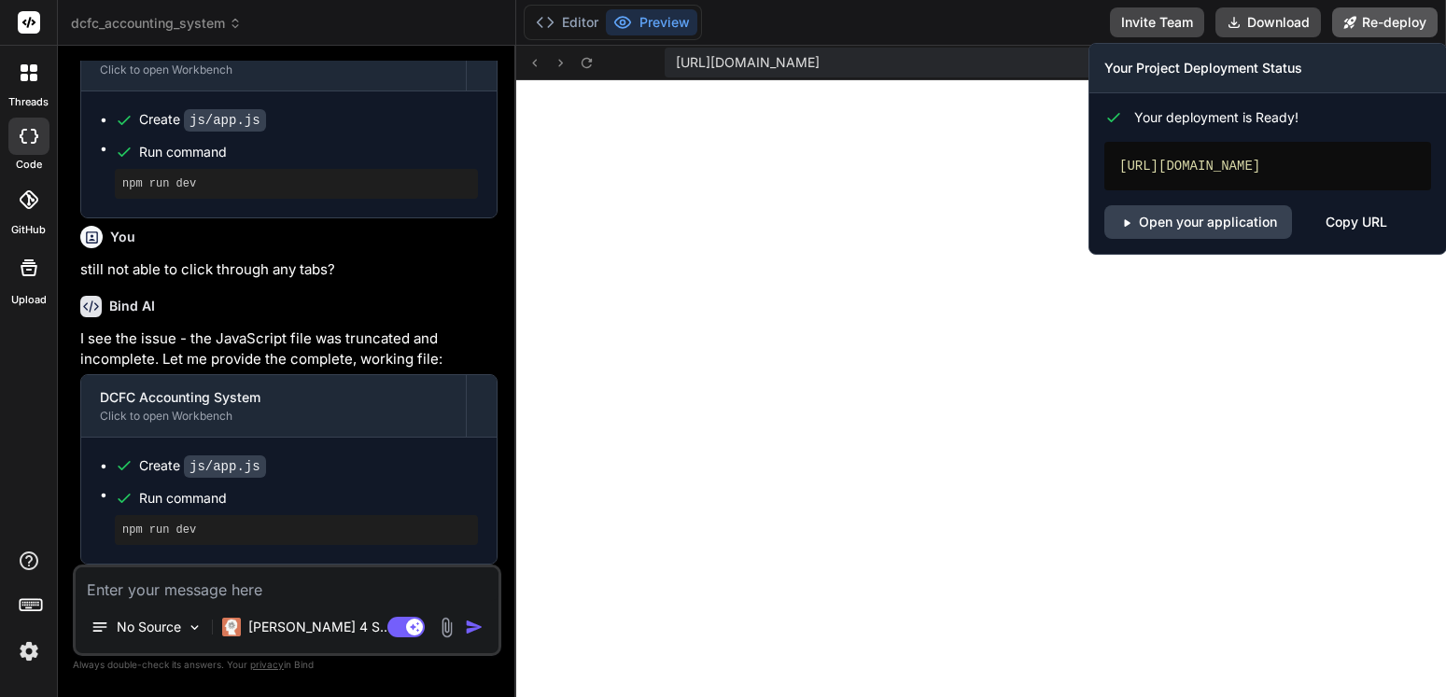
click at [1373, 21] on button "Re-deploy" at bounding box center [1384, 22] width 105 height 30
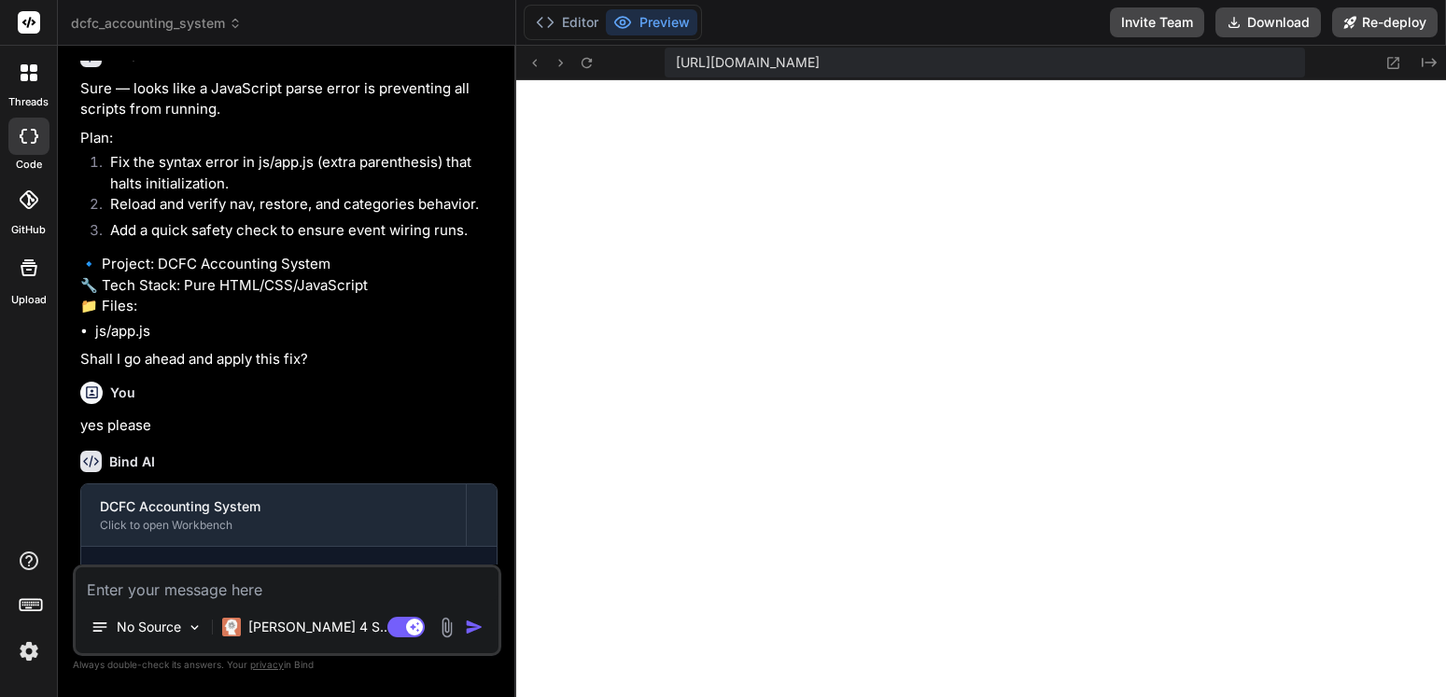
scroll to position [7251, 0]
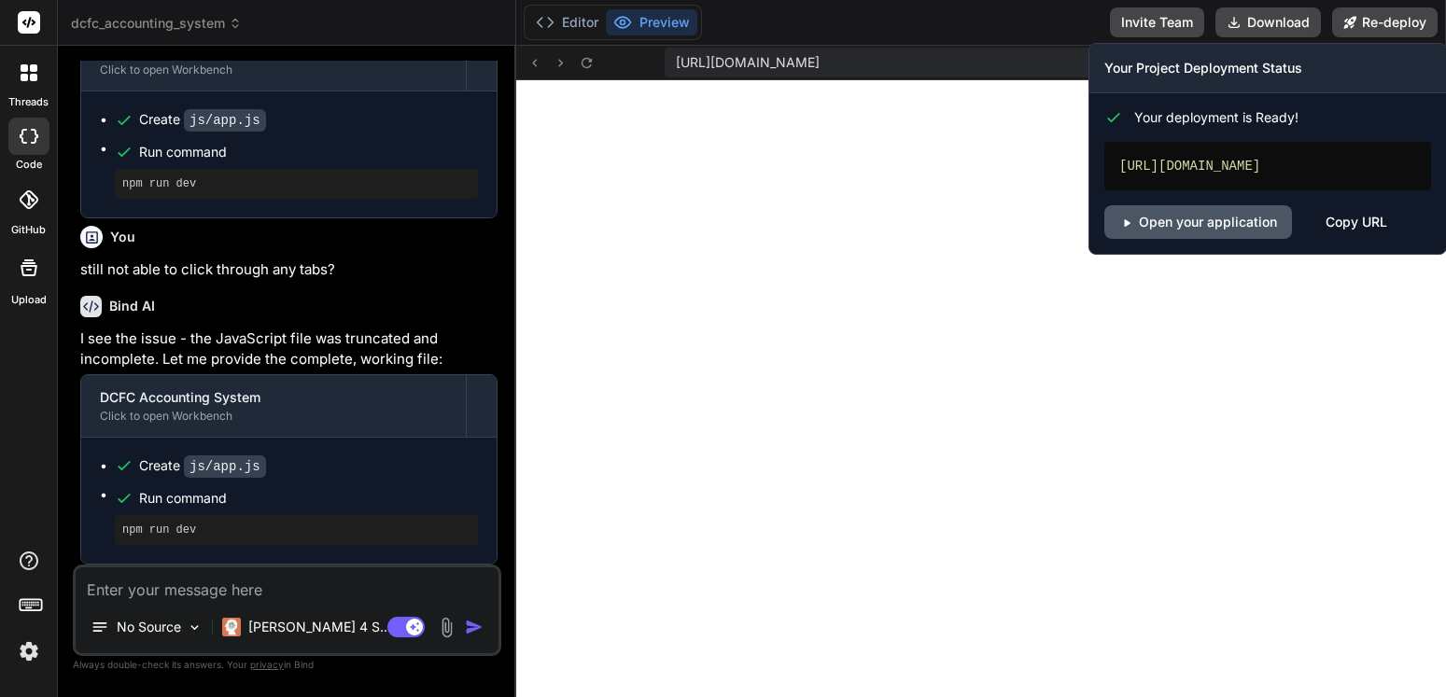
click at [1211, 227] on link "Open your application" at bounding box center [1198, 222] width 188 height 34
